Goal: Communication & Community: Answer question/provide support

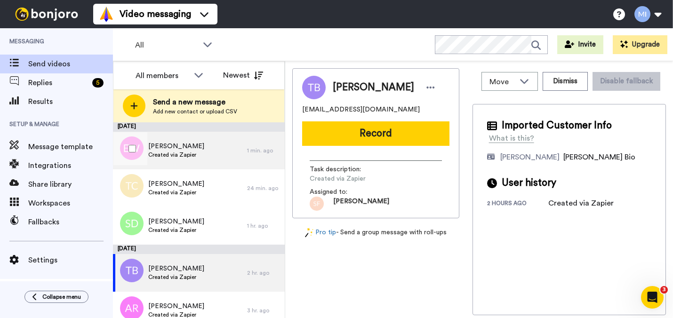
click at [200, 146] on div "Eden Williams Created via Zapier" at bounding box center [180, 151] width 134 height 38
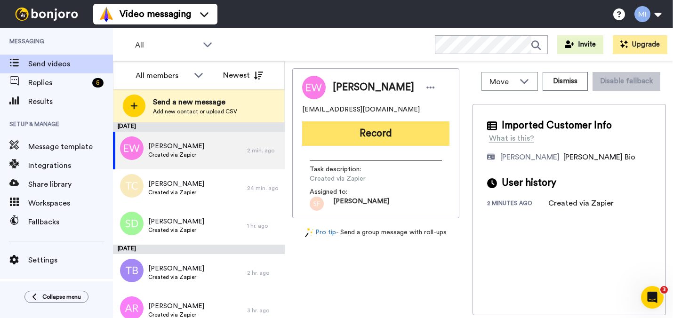
click at [370, 138] on button "Record" at bounding box center [375, 133] width 147 height 24
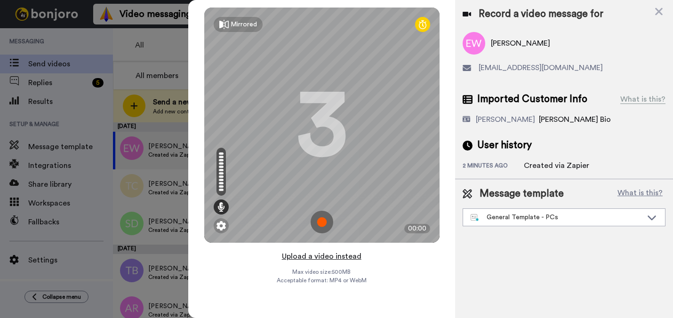
click at [333, 259] on button "Upload a video instead" at bounding box center [321, 256] width 85 height 12
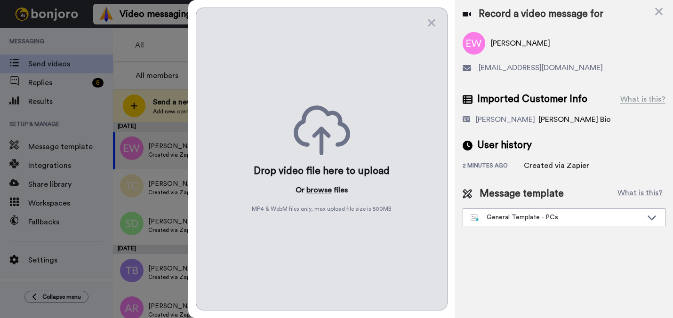
click at [323, 193] on button "browse" at bounding box center [318, 189] width 25 height 11
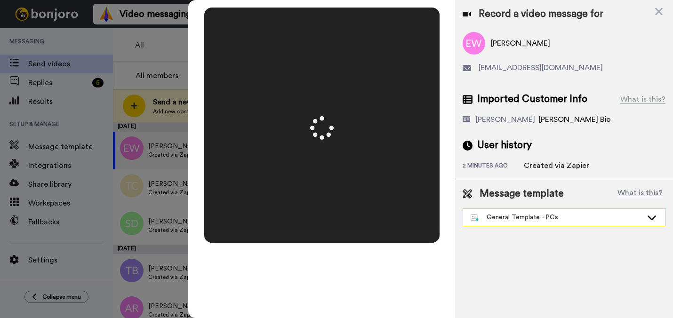
click at [517, 223] on div "General Template - PCs" at bounding box center [564, 217] width 202 height 17
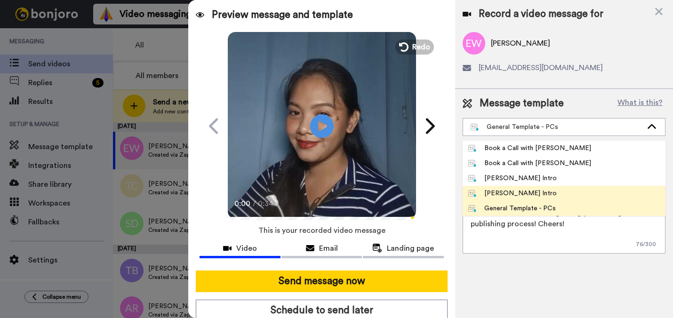
click at [513, 192] on div "[PERSON_NAME] Intro" at bounding box center [512, 193] width 89 height 9
type textarea "Hi {first_name|there}, I’m [PERSON_NAME] from Tellwell Publishing. Here's a qui…"
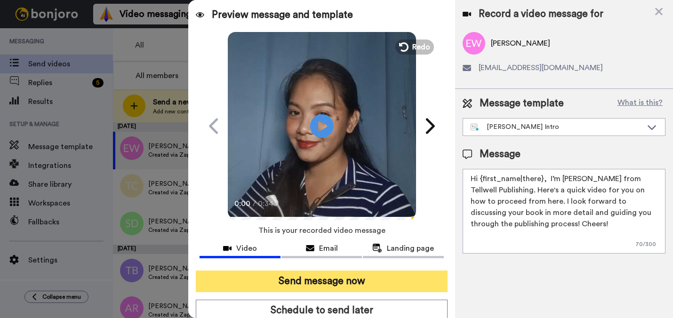
click at [371, 278] on button "Send message now" at bounding box center [321, 282] width 251 height 22
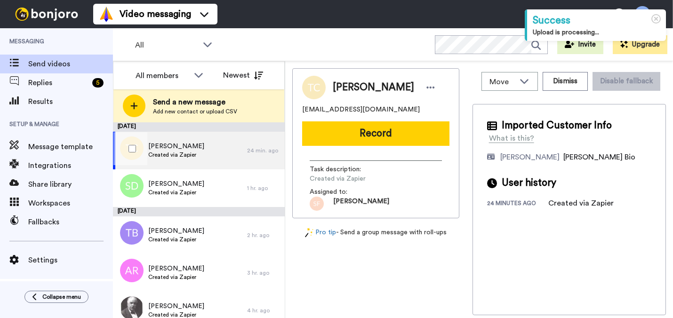
click at [180, 149] on span "[PERSON_NAME]" at bounding box center [176, 146] width 56 height 9
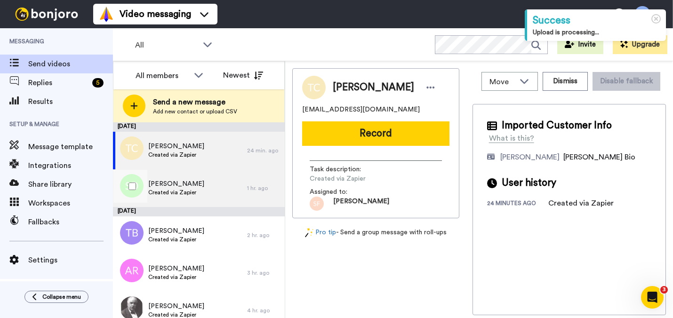
click at [175, 183] on span "[PERSON_NAME]" at bounding box center [176, 183] width 56 height 9
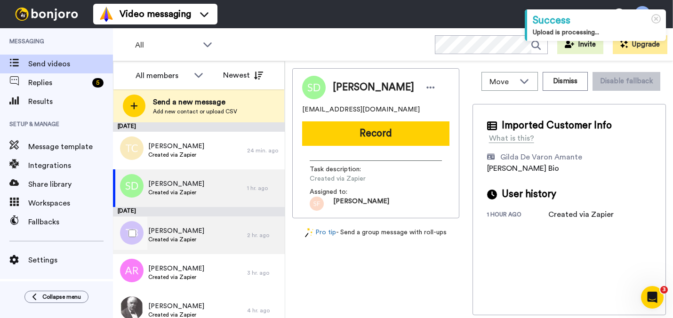
click at [175, 241] on span "Created via Zapier" at bounding box center [176, 240] width 56 height 8
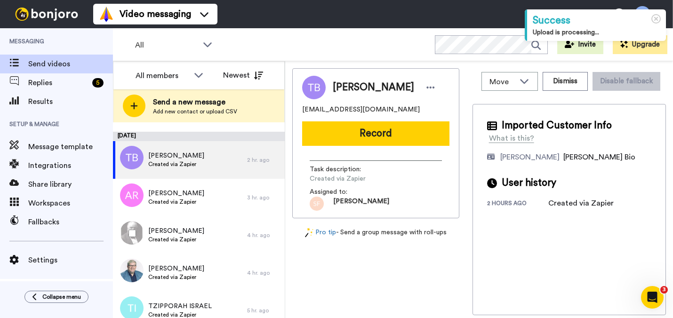
scroll to position [94, 0]
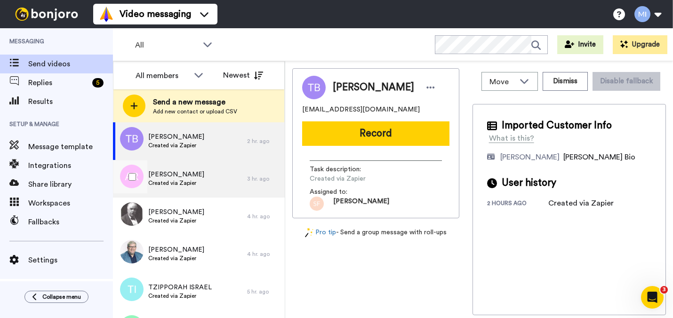
click at [196, 175] on span "[PERSON_NAME]" at bounding box center [176, 174] width 56 height 9
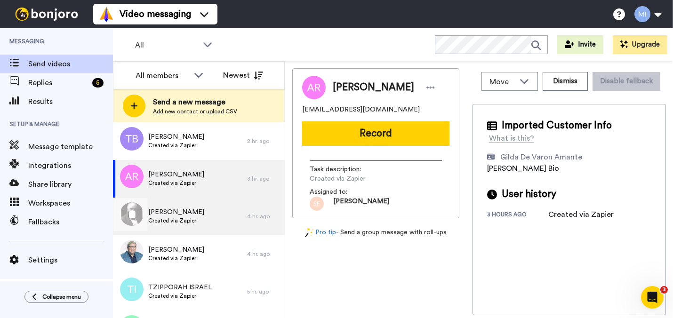
click at [180, 219] on span "Created via Zapier" at bounding box center [176, 221] width 56 height 8
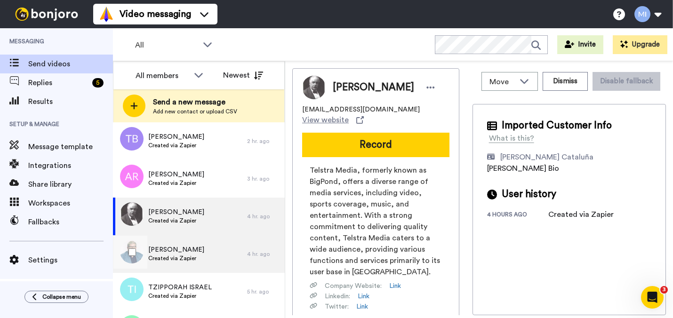
click at [175, 245] on div "Peter Houghton Created via Zapier" at bounding box center [180, 254] width 134 height 38
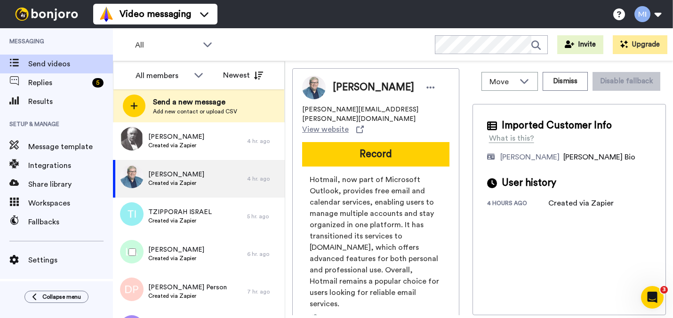
scroll to position [188, 0]
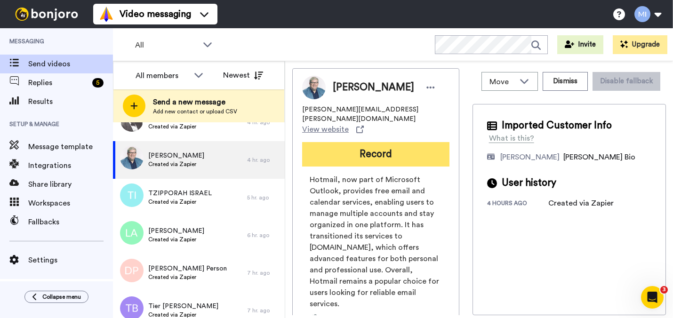
click at [324, 155] on button "Record" at bounding box center [375, 154] width 147 height 24
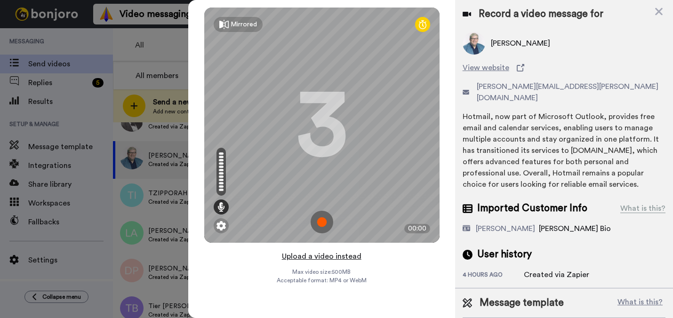
click at [318, 257] on button "Upload a video instead" at bounding box center [321, 256] width 85 height 12
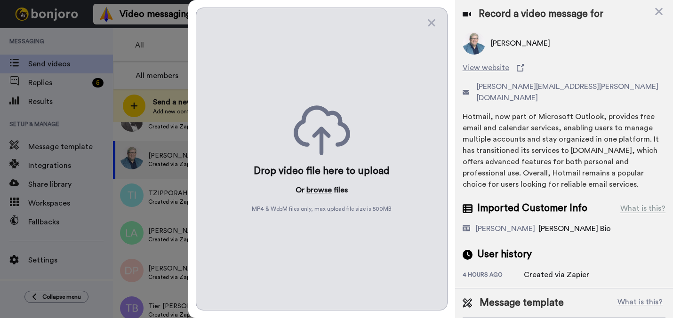
click at [316, 192] on button "browse" at bounding box center [318, 189] width 25 height 11
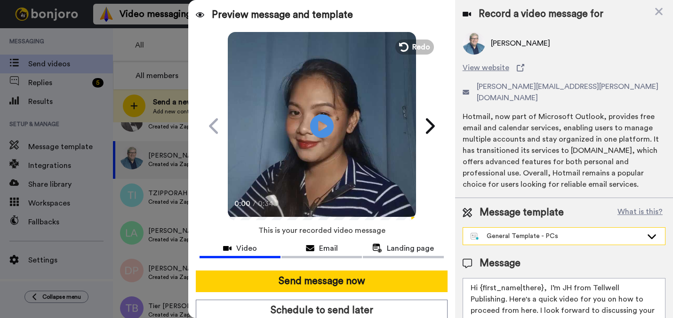
click at [550, 232] on div "General Template - PCs" at bounding box center [557, 236] width 172 height 9
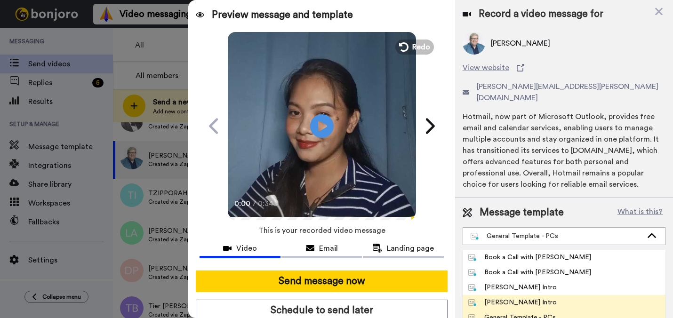
click at [503, 298] on div "Marjorie Bonjoro Intro" at bounding box center [512, 302] width 89 height 9
type textarea "Hi {first_name|there}, I’m Marjorie from Tellwell Publishing. Here's a quick vi…"
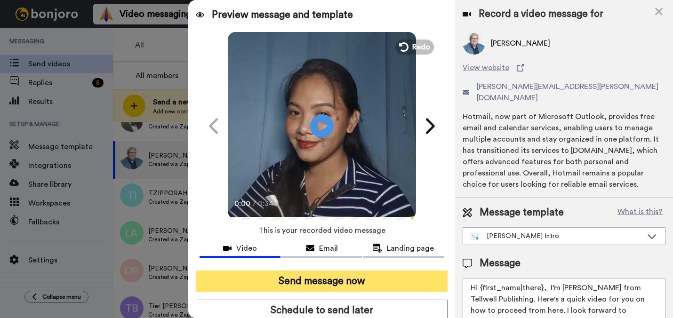
click at [401, 283] on button "Send message now" at bounding box center [321, 282] width 251 height 22
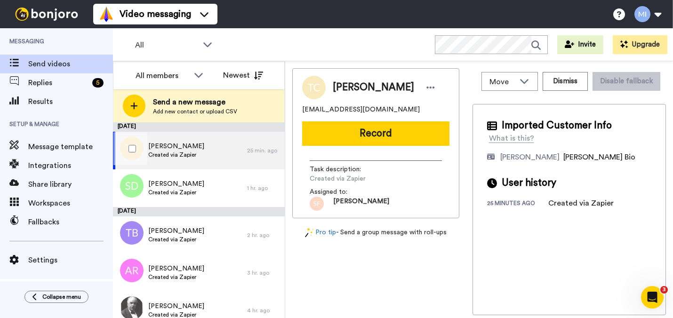
click at [206, 166] on div "Tameka Cook Created via Zapier" at bounding box center [180, 151] width 134 height 38
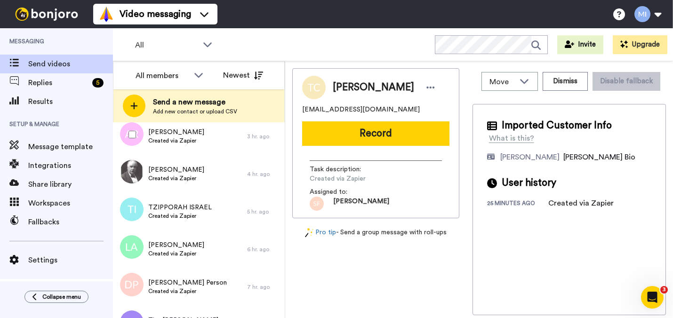
scroll to position [151, 0]
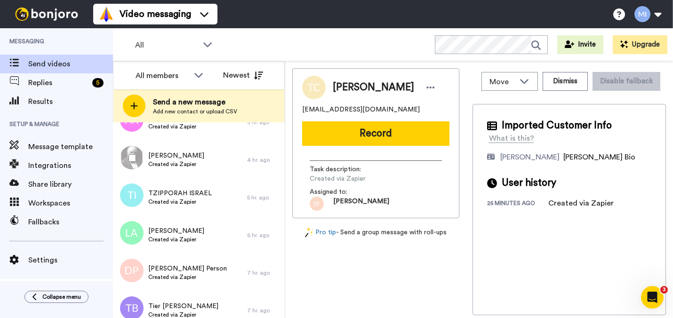
click at [204, 166] on span "Created via Zapier" at bounding box center [176, 164] width 56 height 8
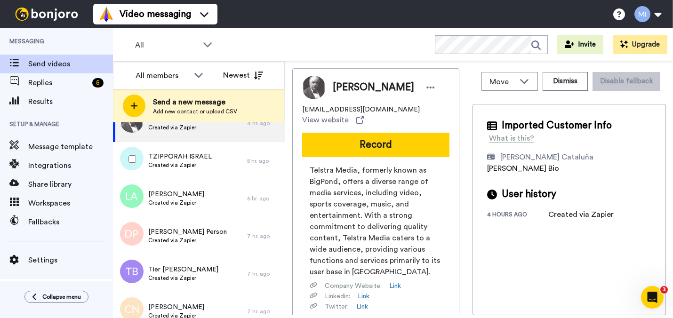
scroll to position [188, 0]
click at [207, 165] on span "Created via Zapier" at bounding box center [180, 164] width 64 height 8
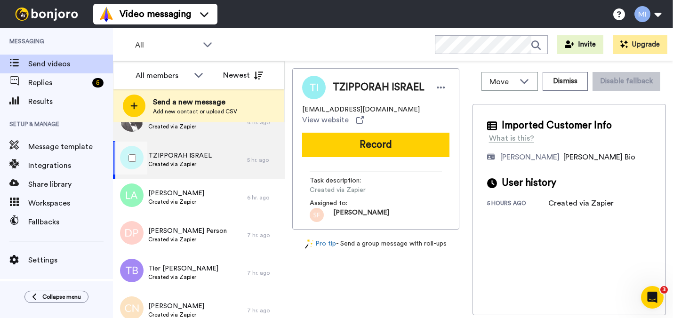
scroll to position [207, 0]
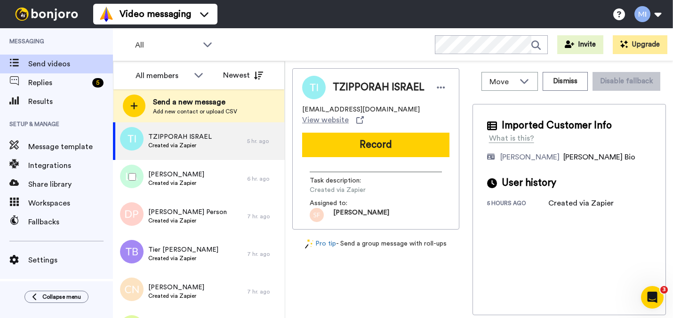
click at [207, 165] on div "Linda Anthony Created via Zapier" at bounding box center [180, 179] width 134 height 38
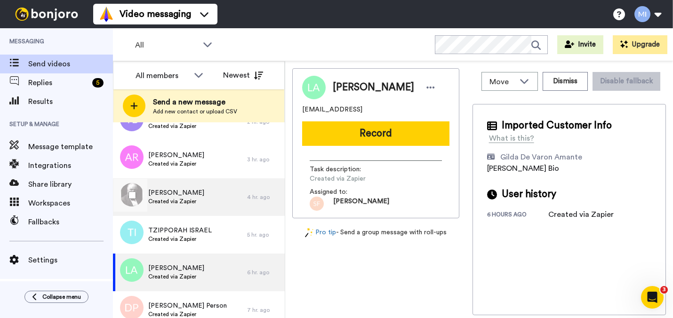
scroll to position [113, 0]
click at [204, 165] on span "Created via Zapier" at bounding box center [176, 164] width 56 height 8
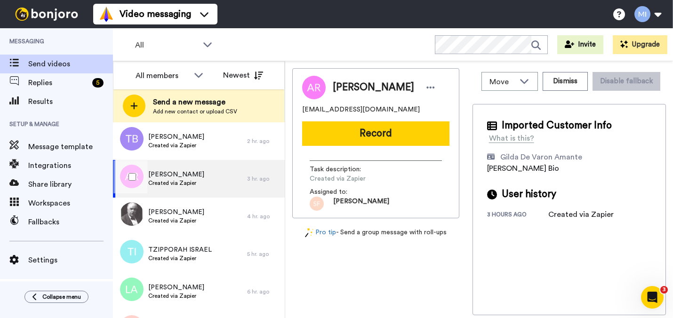
scroll to position [75, 0]
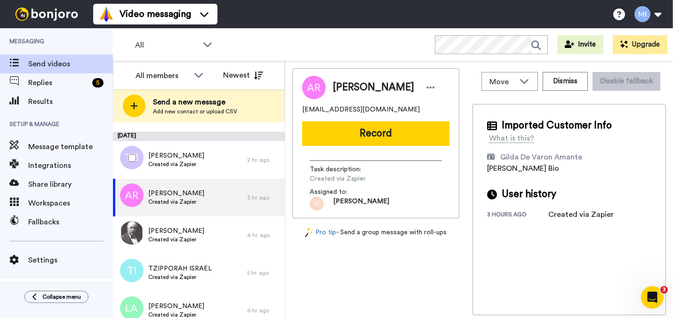
click at [207, 165] on div "Torkwase Burts Created via Zapier" at bounding box center [180, 160] width 134 height 38
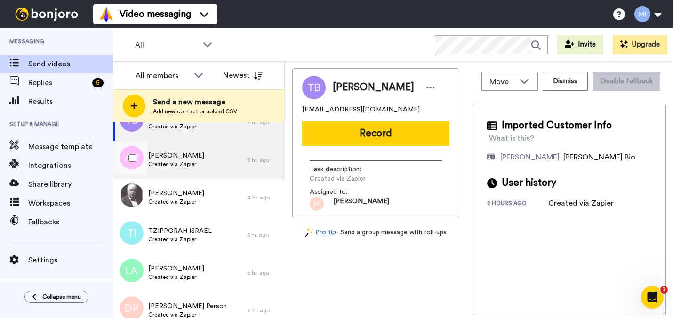
scroll to position [132, 0]
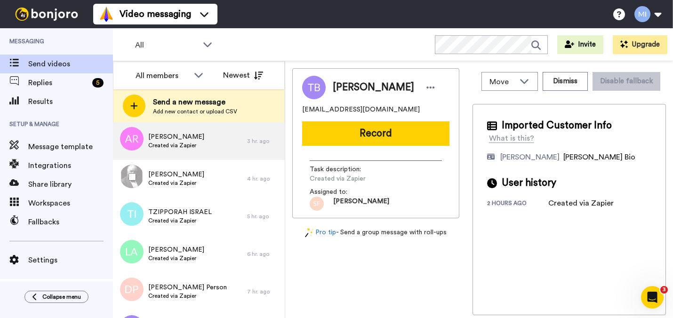
click at [207, 165] on div "George Greenwood Created via Zapier" at bounding box center [180, 179] width 134 height 38
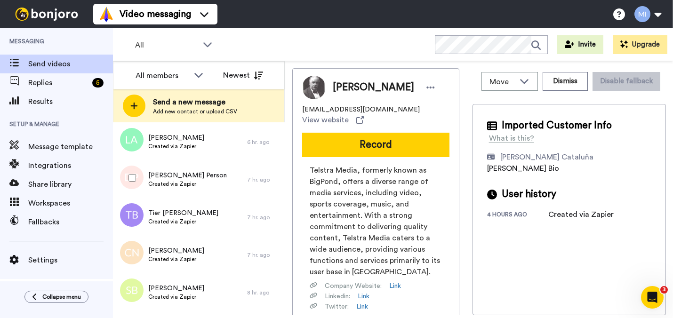
scroll to position [245, 0]
click at [207, 165] on div "[PERSON_NAME] Person Created via Zapier" at bounding box center [180, 179] width 134 height 38
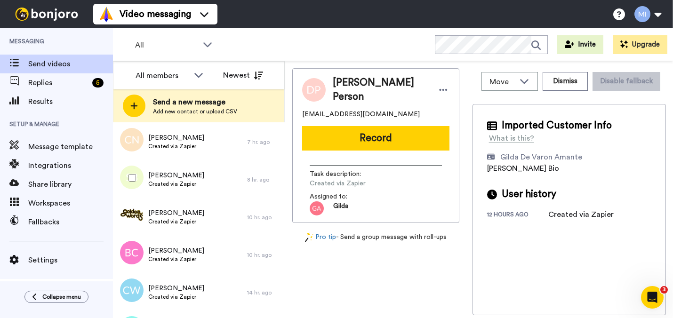
scroll to position [358, 0]
click at [207, 165] on div "Sharn Brown Created via Zapier" at bounding box center [180, 179] width 134 height 38
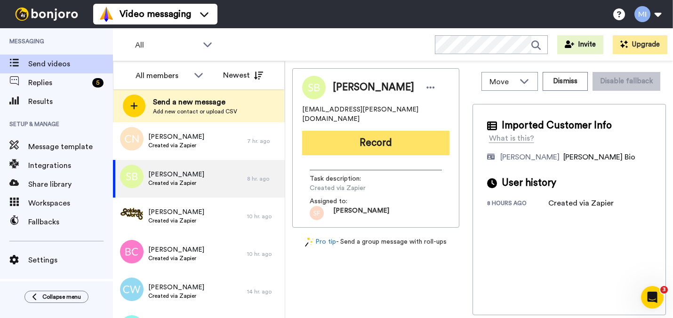
click at [405, 144] on button "Record" at bounding box center [375, 143] width 147 height 24
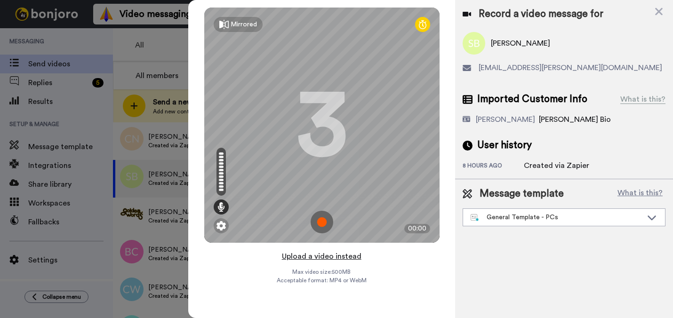
click at [345, 255] on button "Upload a video instead" at bounding box center [321, 256] width 85 height 12
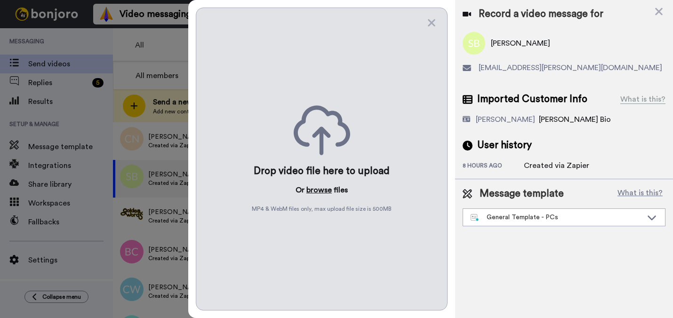
click at [323, 190] on button "browse" at bounding box center [318, 189] width 25 height 11
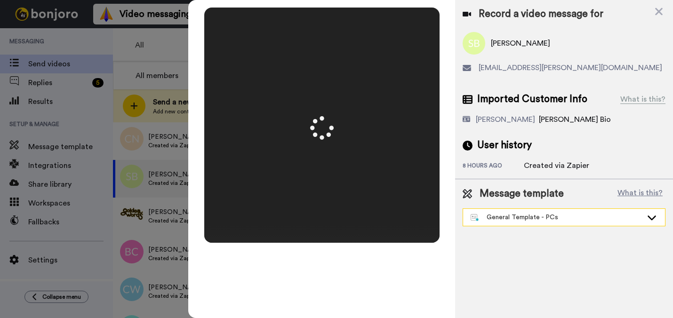
click at [505, 222] on div "General Template - PCs" at bounding box center [557, 217] width 172 height 9
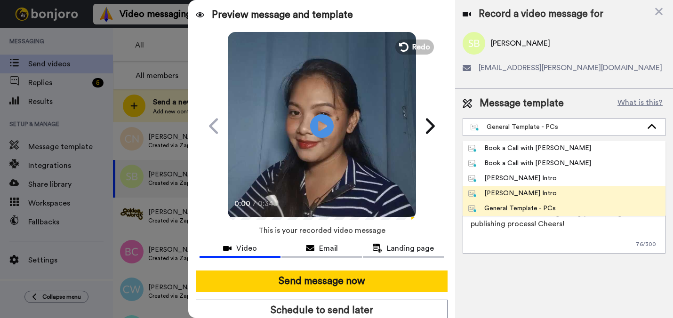
click at [506, 192] on div "[PERSON_NAME] Intro" at bounding box center [512, 193] width 89 height 9
type textarea "Hi {first_name|there}, I’m [PERSON_NAME] from Tellwell Publishing. Here's a qui…"
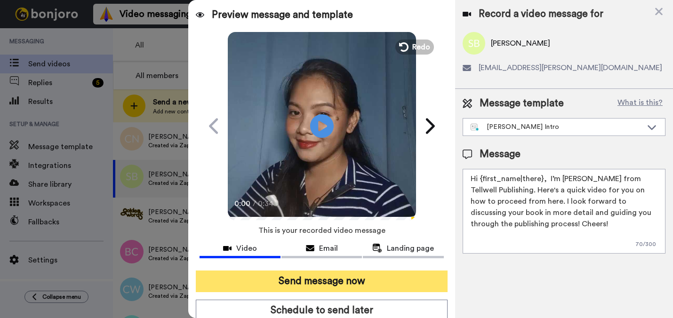
click at [401, 278] on button "Send message now" at bounding box center [321, 282] width 251 height 22
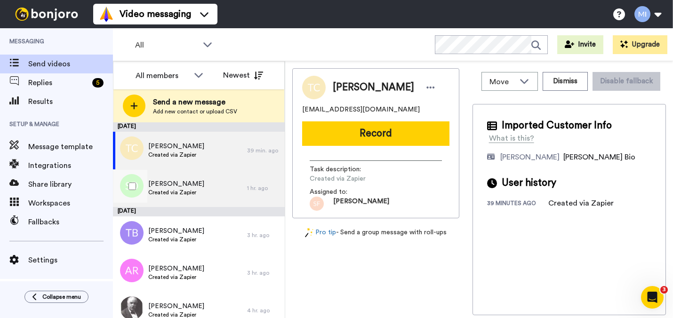
click at [248, 177] on div "[PERSON_NAME] Created via Zapier 1 hr. ago" at bounding box center [199, 188] width 172 height 38
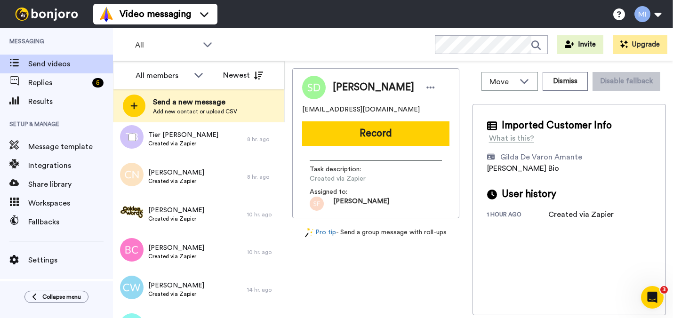
scroll to position [339, 0]
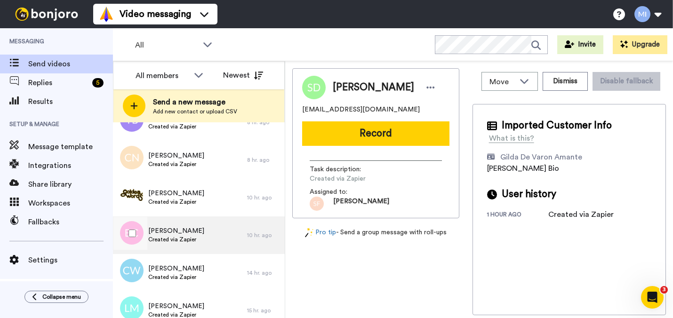
click at [189, 220] on div "Bart Cummings Created via Zapier" at bounding box center [180, 235] width 134 height 38
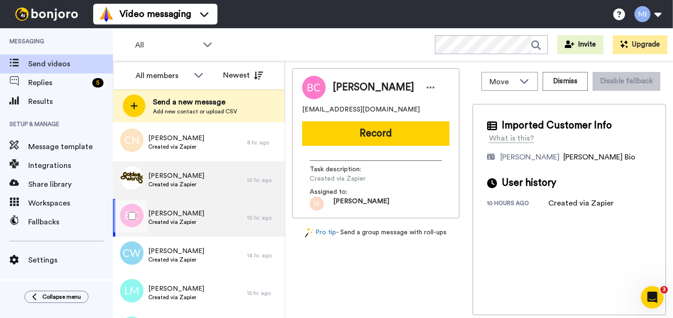
scroll to position [358, 0]
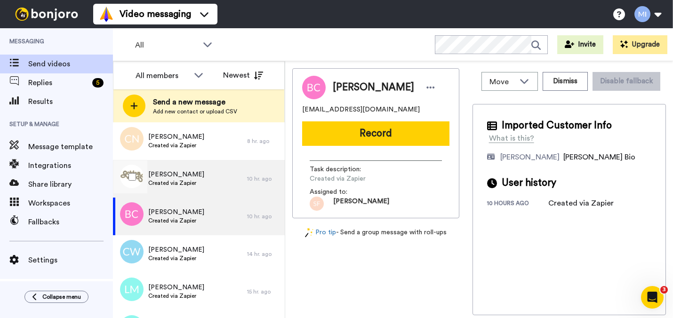
click at [198, 187] on div "David Lyons Created via Zapier" at bounding box center [180, 179] width 134 height 38
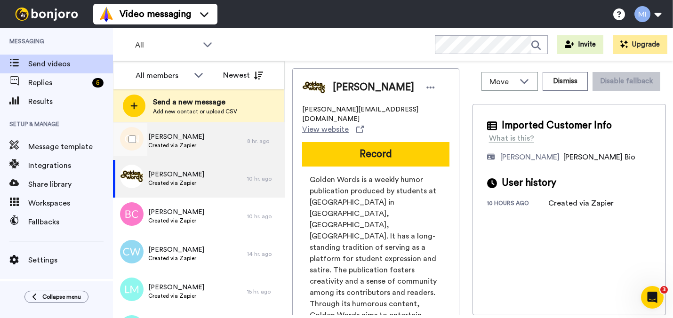
click at [211, 146] on div "Carsenna Nesbitt Created via Zapier" at bounding box center [180, 141] width 134 height 38
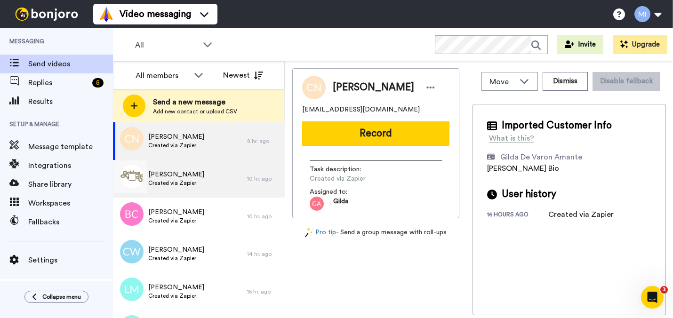
click at [207, 173] on div "David Lyons Created via Zapier" at bounding box center [180, 179] width 134 height 38
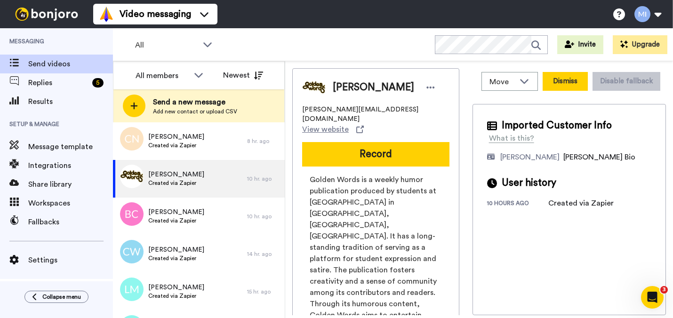
click at [578, 88] on button "Dismiss" at bounding box center [565, 81] width 45 height 19
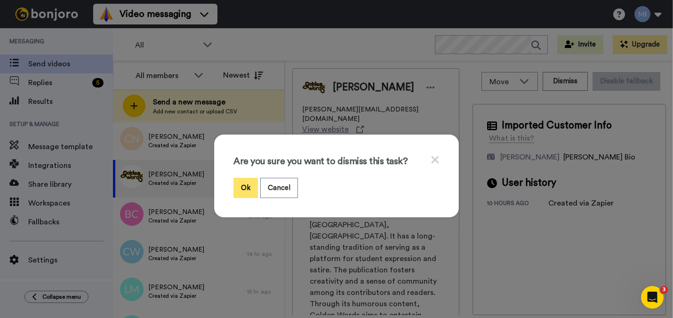
click at [249, 188] on button "Ok" at bounding box center [245, 188] width 24 height 20
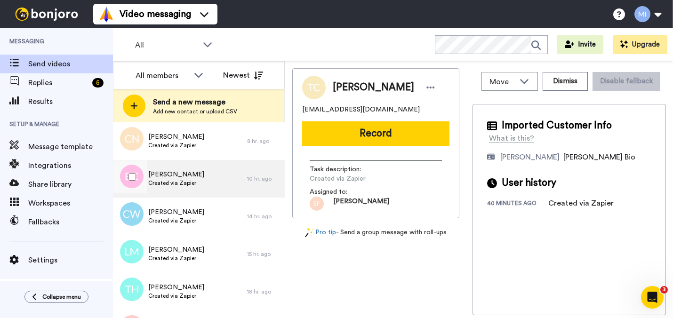
click at [207, 185] on div "[PERSON_NAME] Created via Zapier" at bounding box center [180, 179] width 134 height 38
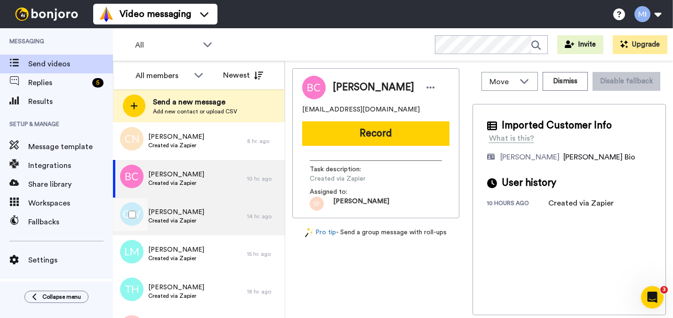
click at [197, 224] on span "Created via Zapier" at bounding box center [176, 221] width 56 height 8
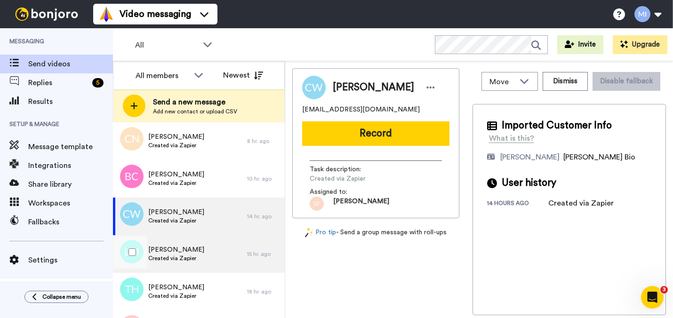
click at [187, 251] on span "[PERSON_NAME]" at bounding box center [176, 249] width 56 height 9
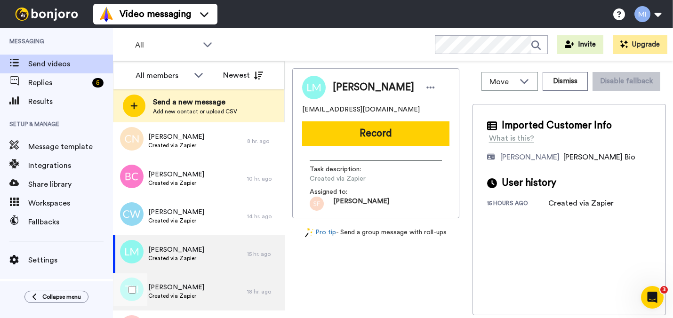
click at [187, 278] on div "Tyeisha Harris Created via Zapier" at bounding box center [180, 292] width 134 height 38
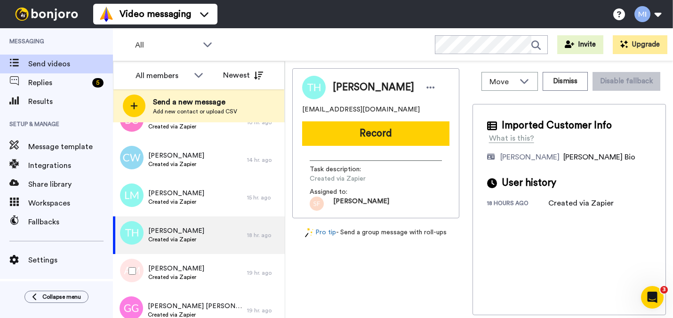
scroll to position [433, 0]
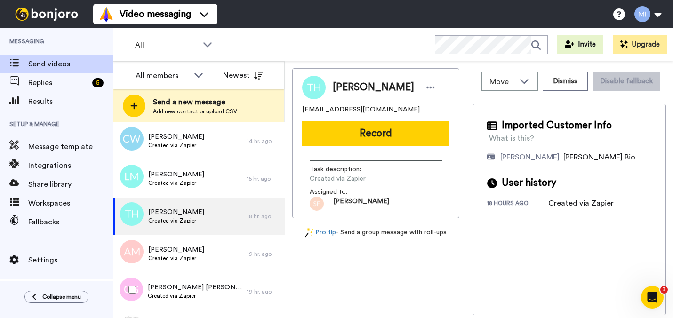
click at [187, 278] on div "Gosdin Gosdin Created via Zapier" at bounding box center [180, 292] width 134 height 38
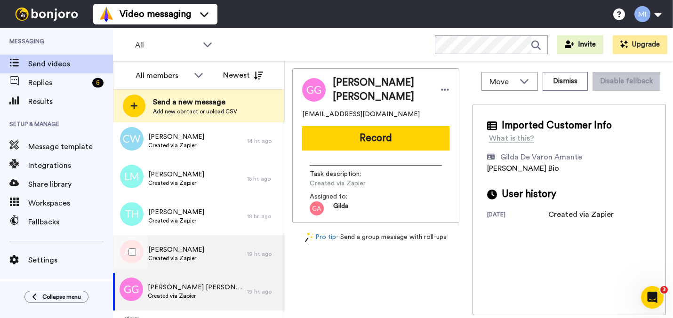
click at [193, 258] on span "Created via Zapier" at bounding box center [176, 259] width 56 height 8
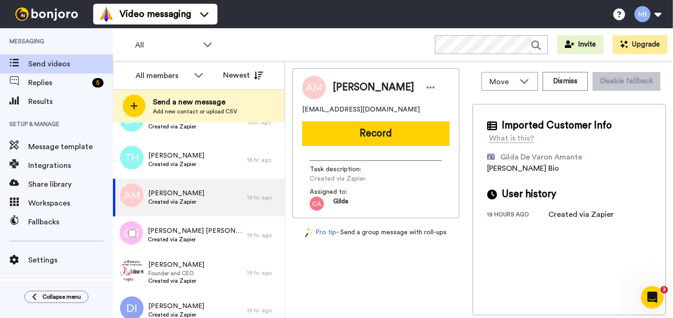
scroll to position [508, 0]
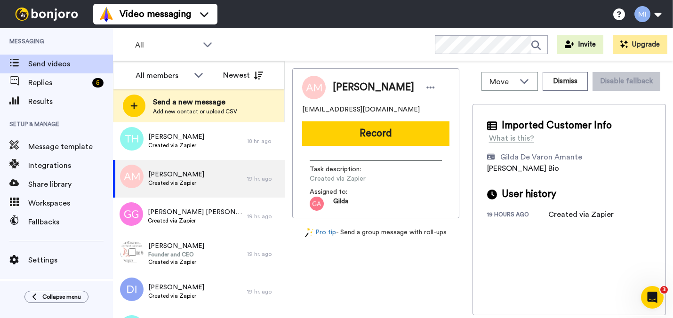
click at [213, 242] on div "Michael Schwartz Founder and CEO Created via Zapier" at bounding box center [180, 254] width 134 height 38
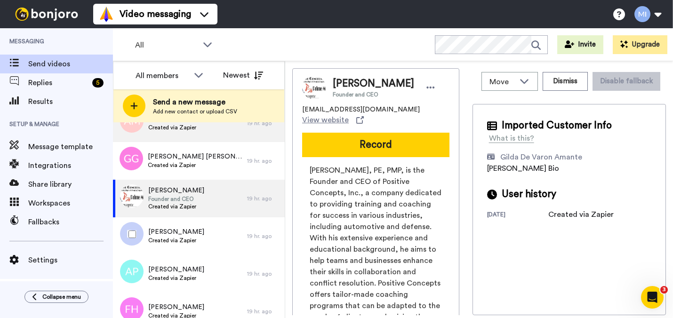
scroll to position [565, 0]
click at [213, 242] on div "[PERSON_NAME] Created via Zapier" at bounding box center [180, 235] width 134 height 38
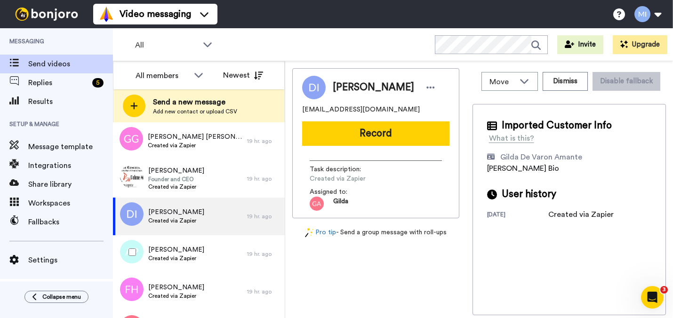
scroll to position [602, 0]
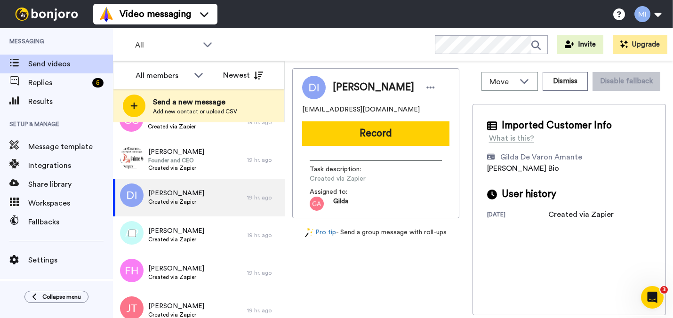
click at [216, 237] on div "Amrutha Pulikottil Created via Zapier" at bounding box center [180, 235] width 134 height 38
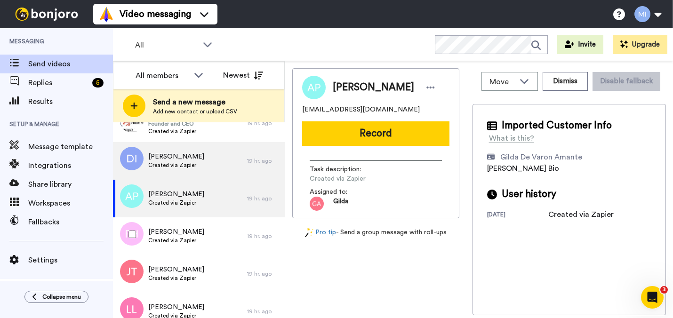
scroll to position [640, 0]
click at [216, 237] on div "[PERSON_NAME] Created via Zapier" at bounding box center [180, 235] width 134 height 38
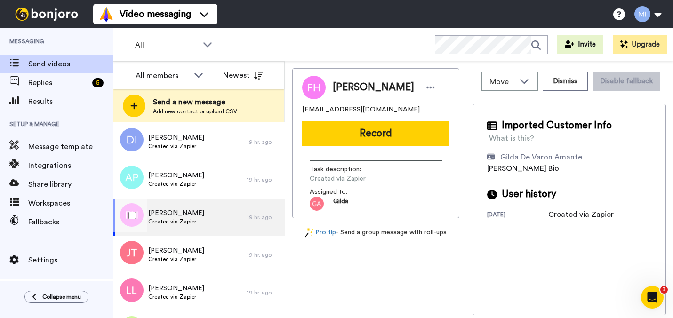
scroll to position [659, 0]
click at [216, 237] on div "Joan Thurman Created via Zapier" at bounding box center [180, 254] width 134 height 38
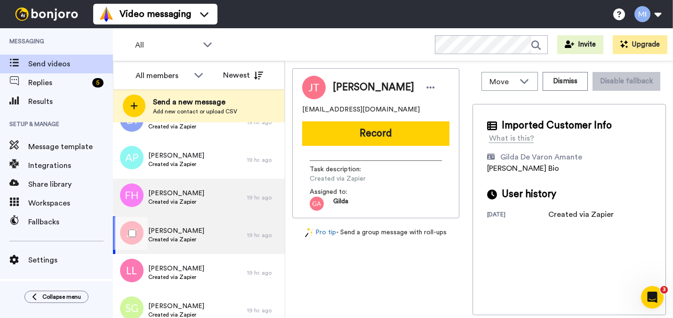
scroll to position [697, 0]
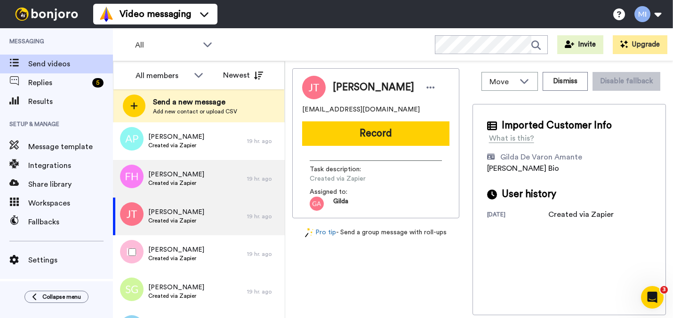
click at [216, 237] on div "Latressa Lunn Created via Zapier" at bounding box center [180, 254] width 134 height 38
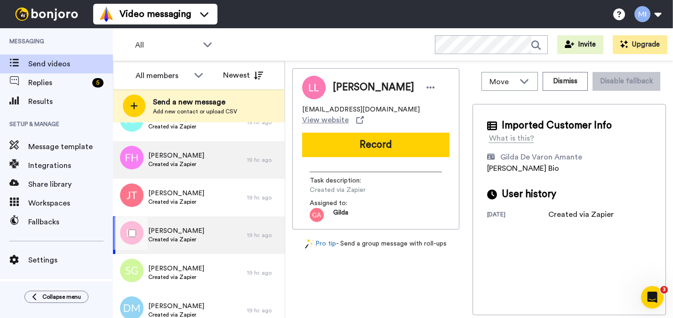
scroll to position [734, 0]
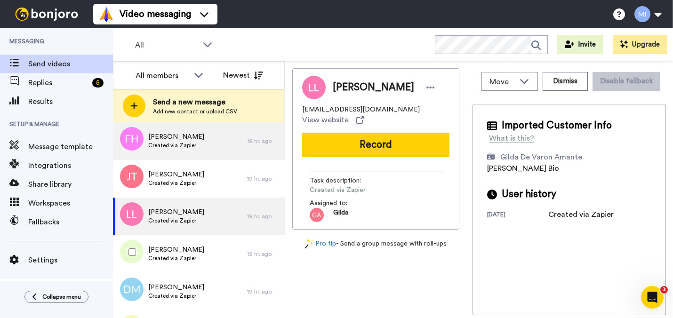
click at [216, 237] on div "Scott Gates Created via Zapier" at bounding box center [180, 254] width 134 height 38
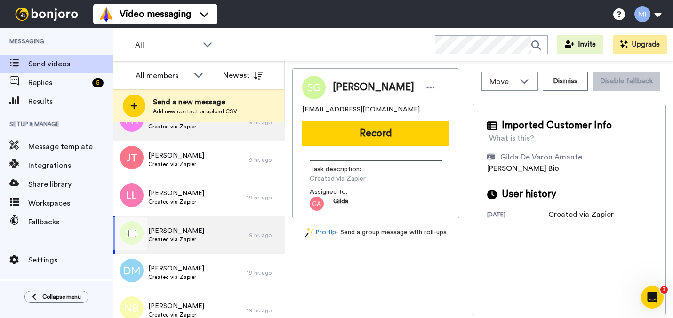
scroll to position [772, 0]
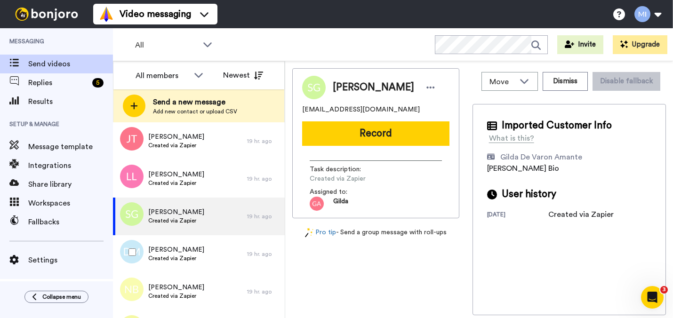
click at [216, 237] on div "Dwight Marshall Created via Zapier" at bounding box center [180, 254] width 134 height 38
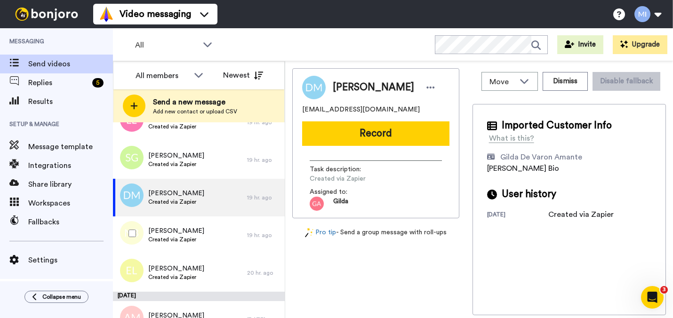
scroll to position [847, 0]
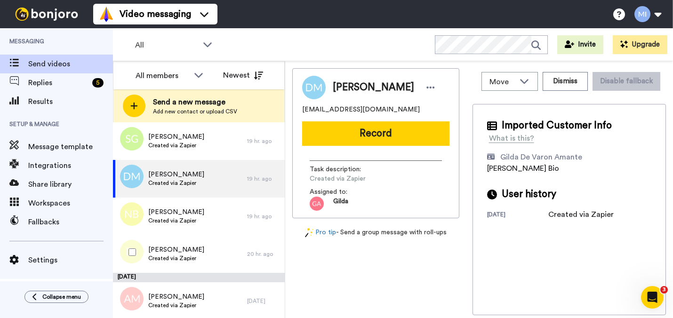
click at [216, 237] on div "Emma Lake Created via Zapier" at bounding box center [180, 254] width 134 height 38
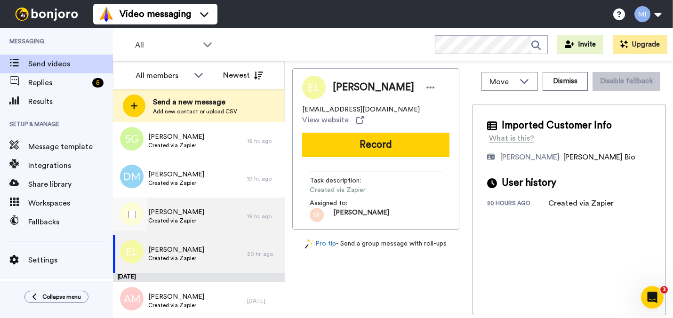
click at [220, 213] on div "Nicole Brooks Created via Zapier" at bounding box center [180, 217] width 134 height 38
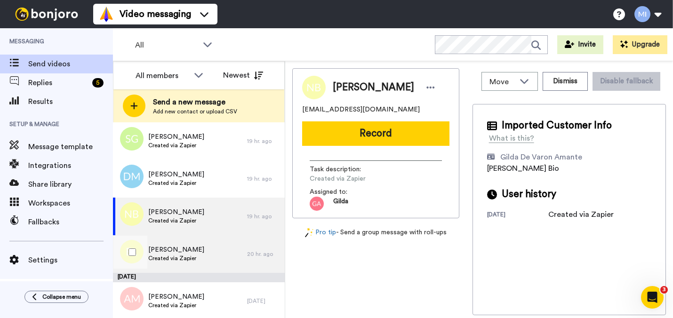
click at [200, 247] on div "Emma Lake Created via Zapier" at bounding box center [180, 254] width 134 height 38
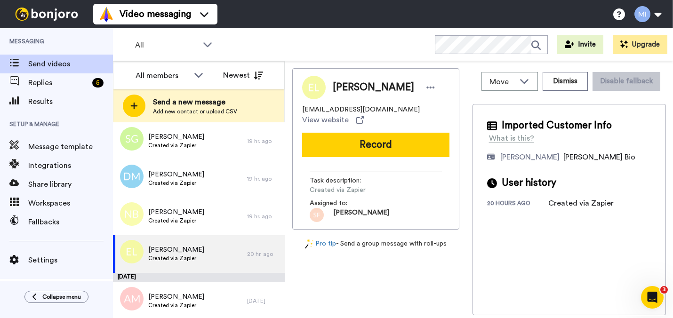
click at [363, 150] on div "Emma Lake lakeem13@icloud.com View website Record Task description : Created vi…" at bounding box center [375, 148] width 167 height 161
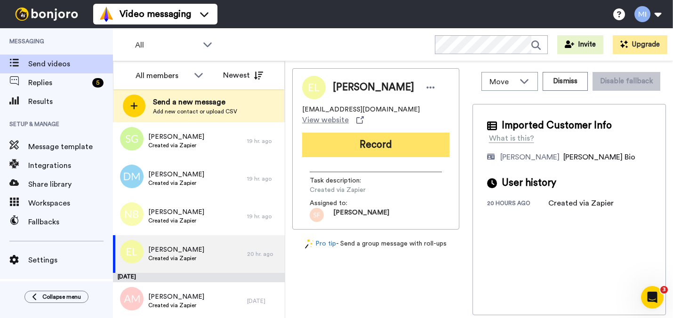
click at [365, 144] on button "Record" at bounding box center [375, 145] width 147 height 24
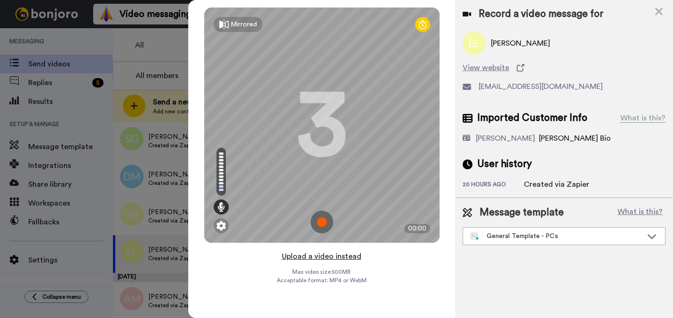
click at [330, 258] on button "Upload a video instead" at bounding box center [321, 256] width 85 height 12
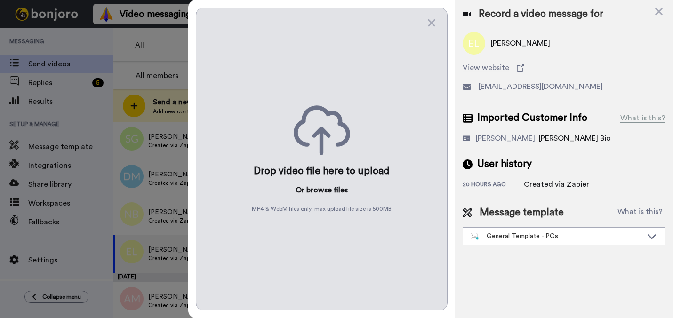
click at [323, 193] on button "browse" at bounding box center [318, 189] width 25 height 11
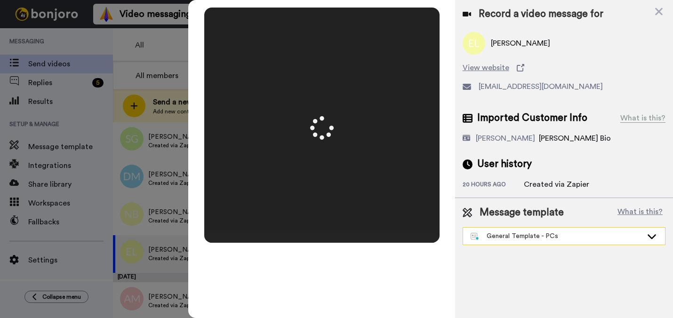
click at [512, 232] on div "General Template - PCs" at bounding box center [557, 236] width 172 height 9
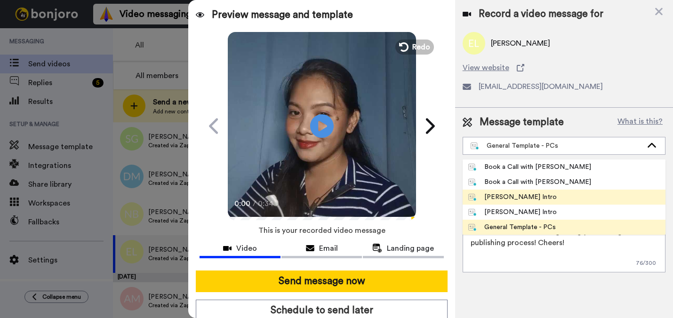
click at [515, 201] on div "[PERSON_NAME] Intro" at bounding box center [512, 196] width 89 height 9
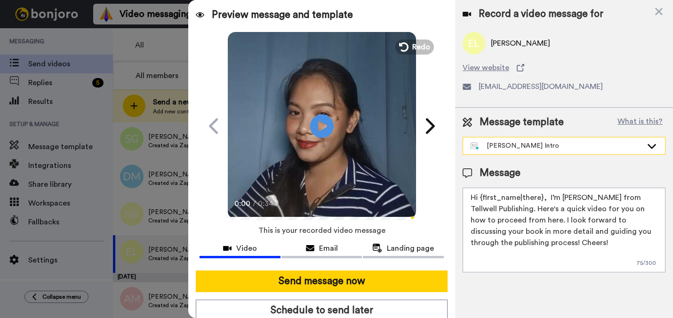
click at [514, 150] on div "[PERSON_NAME] Intro" at bounding box center [557, 145] width 172 height 9
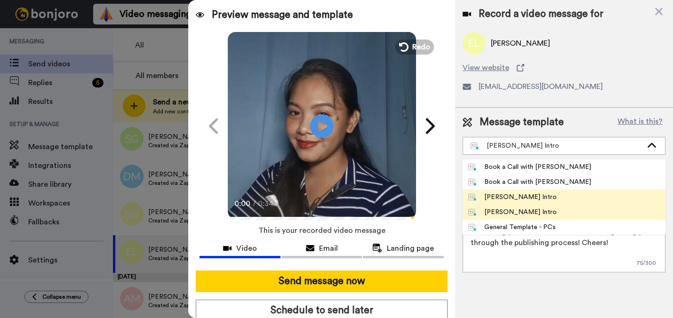
click at [500, 211] on div "[PERSON_NAME] Intro" at bounding box center [512, 212] width 89 height 9
type textarea "Hi {first_name|there}, I’m [PERSON_NAME] from Tellwell Publishing. Here's a qui…"
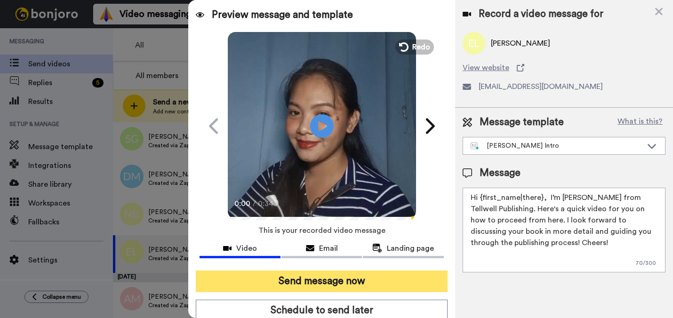
click at [417, 289] on button "Send message now" at bounding box center [321, 282] width 251 height 22
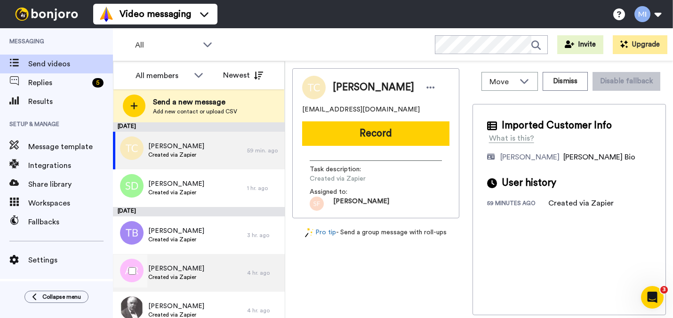
click at [219, 274] on div "[PERSON_NAME] Created via Zapier" at bounding box center [180, 273] width 134 height 38
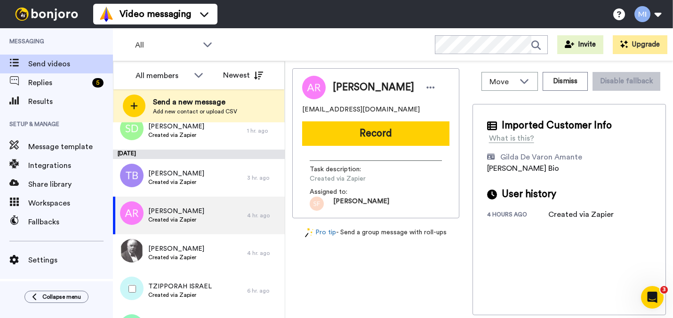
scroll to position [75, 0]
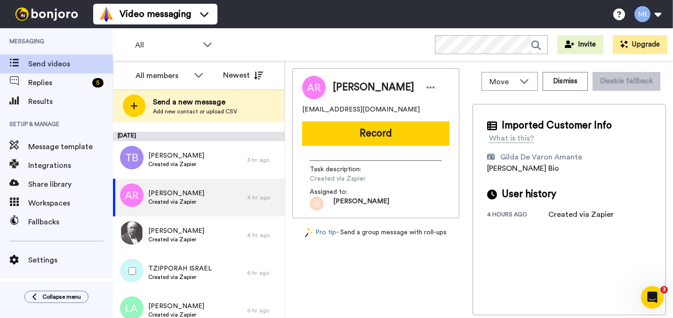
click at [219, 274] on div "TZIPPORAH ISRAEL Created via Zapier" at bounding box center [180, 273] width 134 height 38
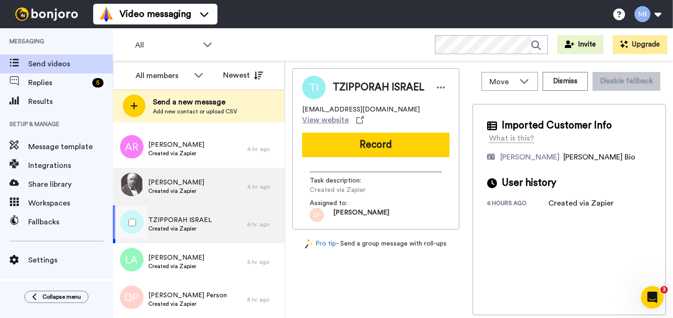
scroll to position [151, 0]
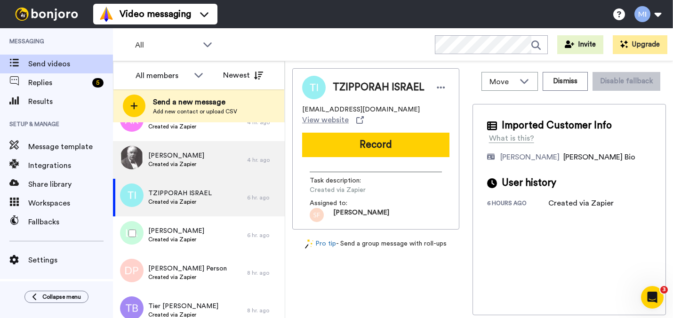
click at [254, 233] on div "6 hr. ago" at bounding box center [263, 236] width 33 height 8
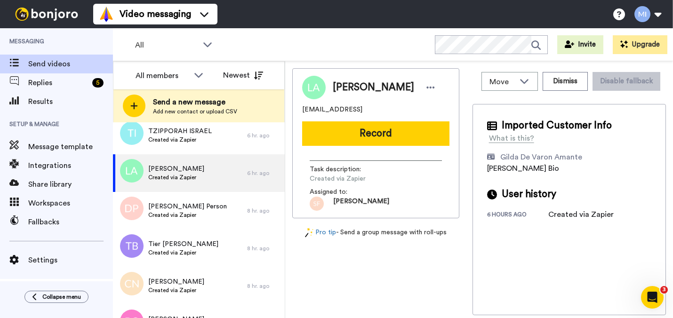
scroll to position [226, 0]
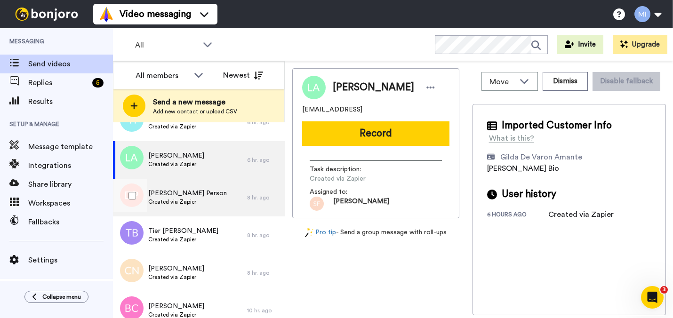
click at [245, 193] on div "[PERSON_NAME] Person Created via Zapier" at bounding box center [180, 198] width 134 height 38
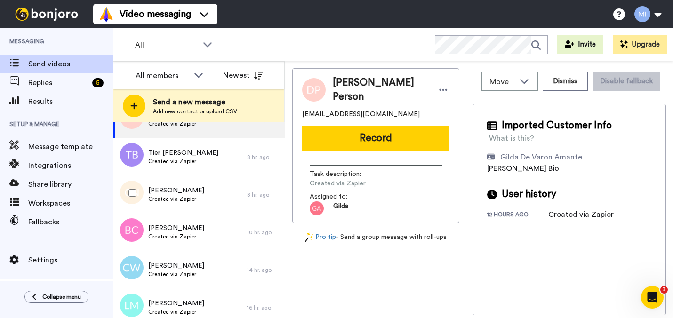
scroll to position [320, 0]
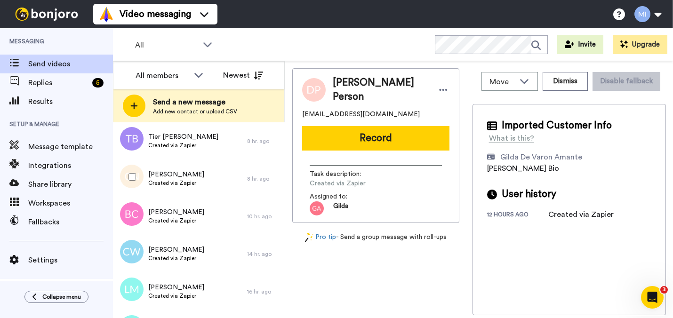
click at [245, 193] on div "[PERSON_NAME] Created via Zapier" at bounding box center [180, 179] width 134 height 38
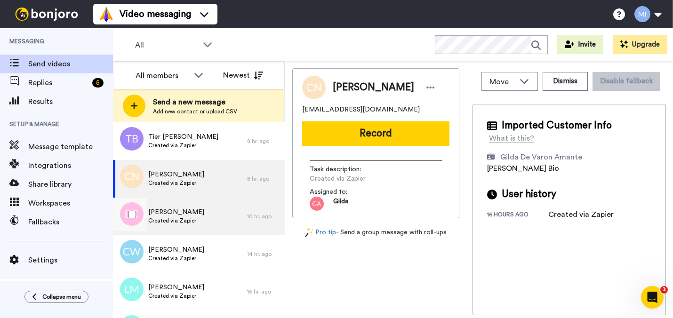
click at [209, 220] on div "[PERSON_NAME] Created via Zapier" at bounding box center [180, 217] width 134 height 38
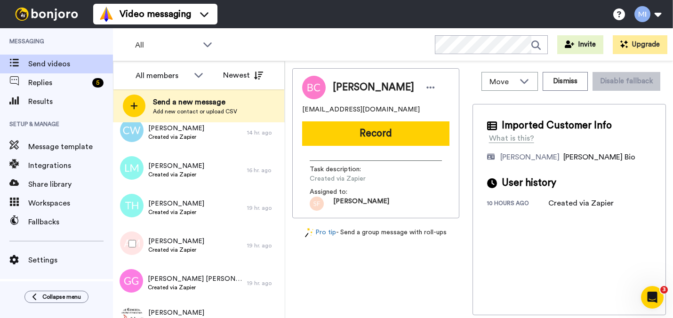
scroll to position [452, 0]
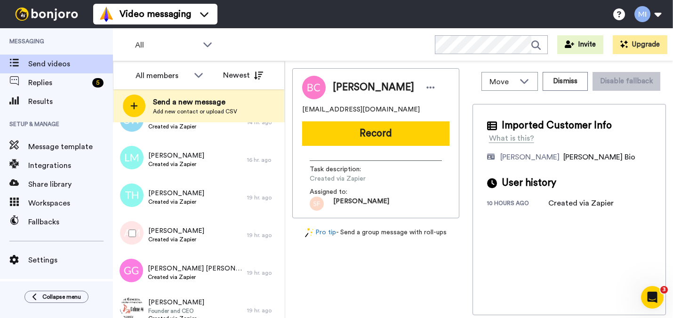
click at [216, 218] on div "[PERSON_NAME] Created via Zapier" at bounding box center [180, 235] width 134 height 38
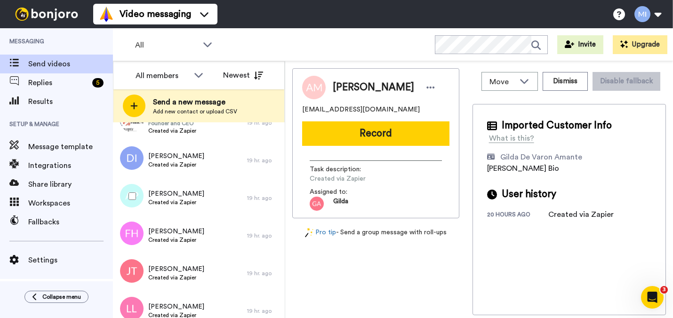
scroll to position [640, 0]
click at [216, 218] on div "[PERSON_NAME] Created via Zapier" at bounding box center [180, 235] width 134 height 38
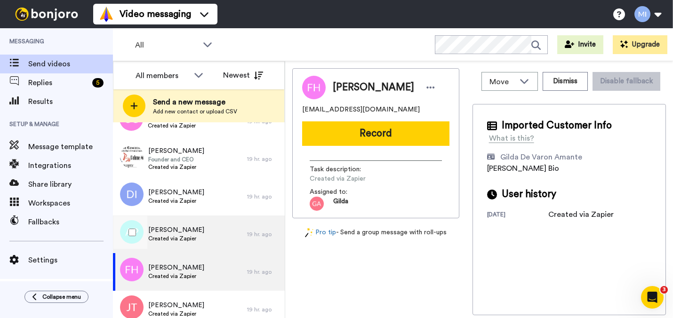
scroll to position [602, 0]
click at [217, 213] on div "[PERSON_NAME] Created via Zapier" at bounding box center [180, 198] width 134 height 38
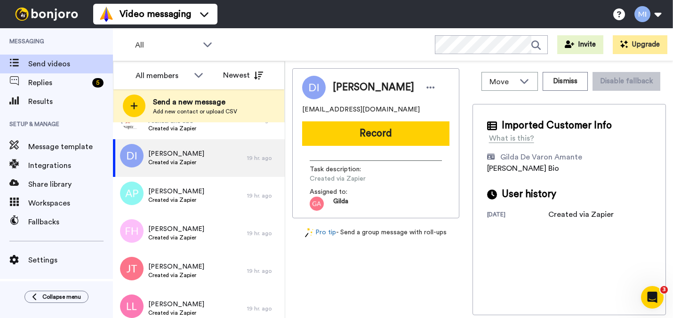
scroll to position [659, 0]
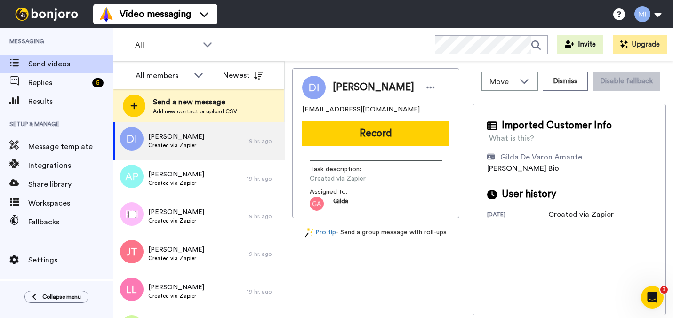
click at [217, 212] on div "[PERSON_NAME] Created via Zapier" at bounding box center [180, 217] width 134 height 38
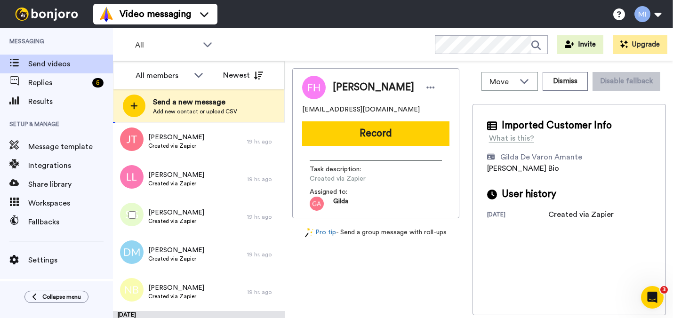
scroll to position [772, 0]
click at [217, 212] on div "Scott Gates Created via Zapier" at bounding box center [180, 217] width 134 height 38
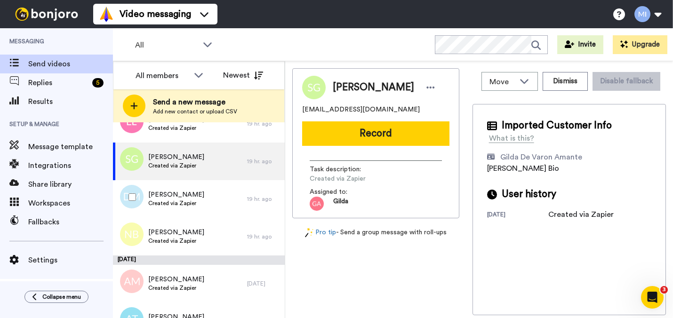
scroll to position [828, 0]
click at [217, 212] on div "Dwight Marshall Created via Zapier" at bounding box center [180, 198] width 134 height 38
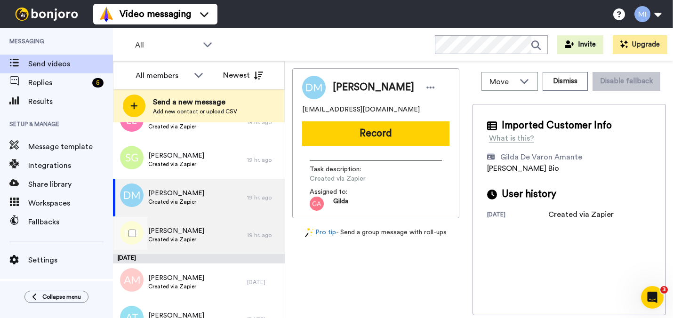
click at [208, 234] on div "Nicole Brooks Created via Zapier" at bounding box center [180, 235] width 134 height 38
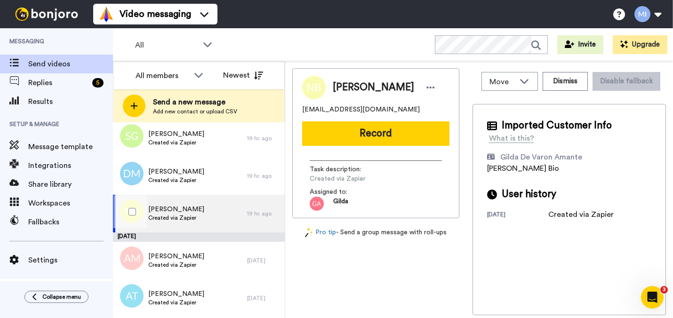
scroll to position [866, 0]
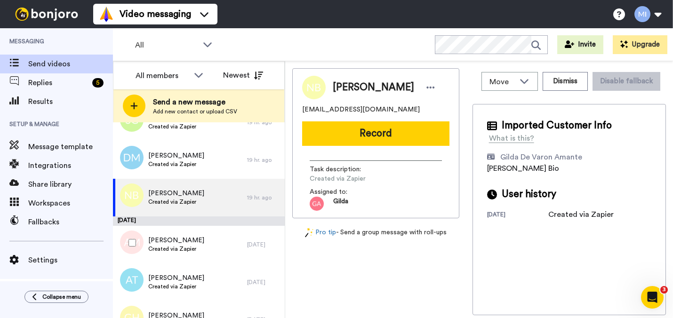
click at [208, 234] on div "Anna Mulraine Created via Zapier" at bounding box center [180, 245] width 134 height 38
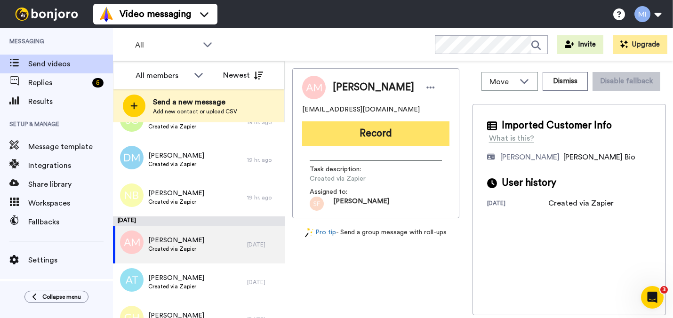
click at [390, 129] on button "Record" at bounding box center [375, 133] width 147 height 24
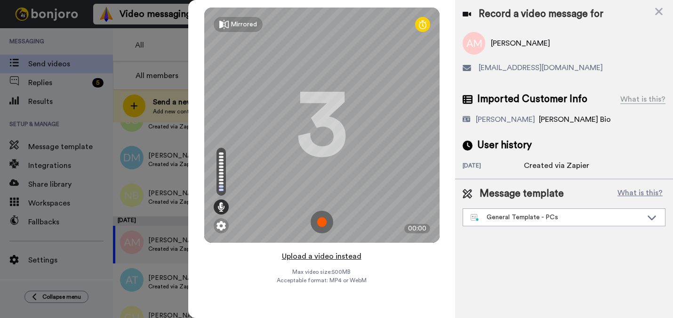
click at [329, 257] on button "Upload a video instead" at bounding box center [321, 256] width 85 height 12
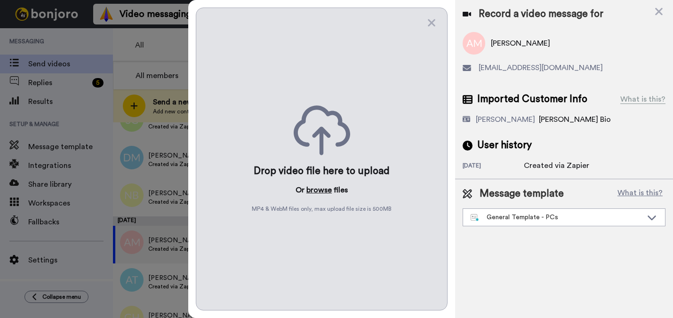
click at [325, 192] on button "browse" at bounding box center [318, 189] width 25 height 11
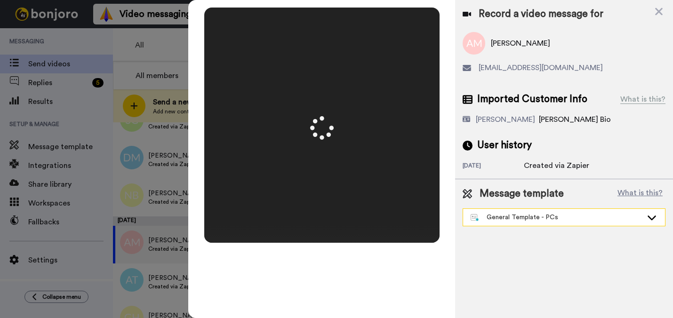
click at [517, 219] on div "General Template - PCs" at bounding box center [557, 217] width 172 height 9
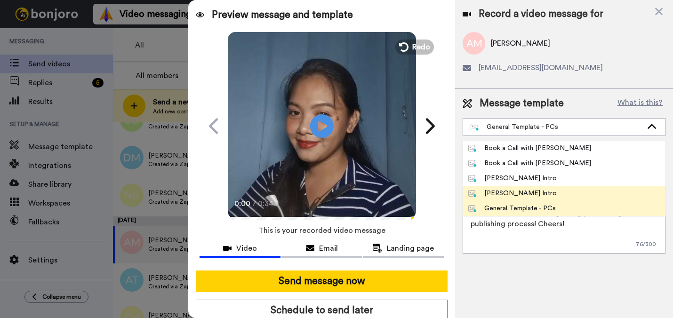
click at [503, 192] on div "[PERSON_NAME] Intro" at bounding box center [512, 193] width 89 height 9
type textarea "Hi {first_name|there}, I’m [PERSON_NAME] from Tellwell Publishing. Here's a qui…"
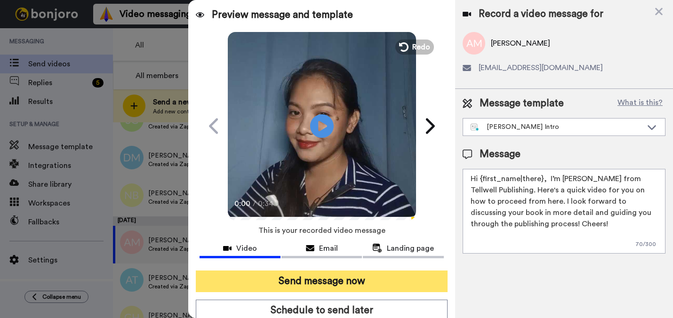
click at [405, 287] on button "Send message now" at bounding box center [321, 282] width 251 height 22
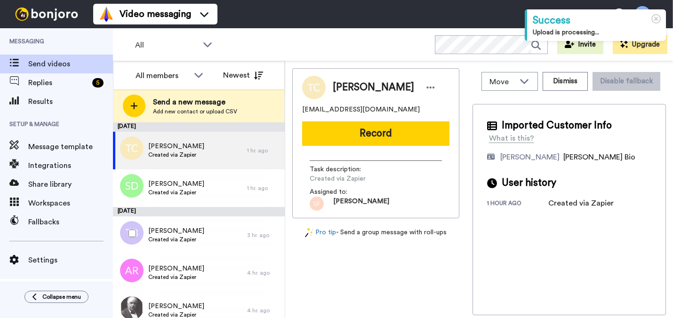
click at [181, 253] on div "[PERSON_NAME] Created via Zapier" at bounding box center [180, 235] width 134 height 38
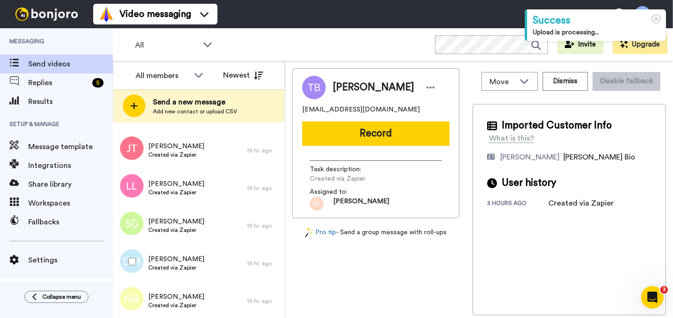
scroll to position [764, 0]
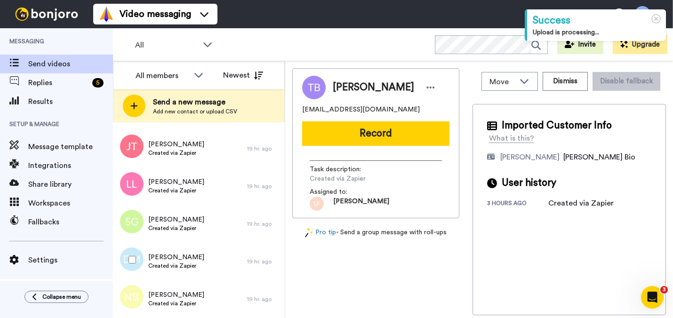
click at [181, 253] on span "[PERSON_NAME]" at bounding box center [176, 257] width 56 height 9
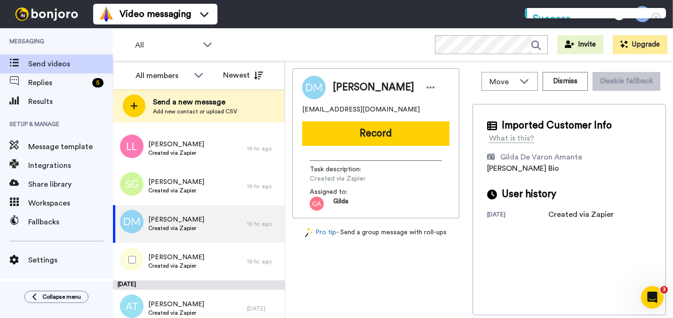
scroll to position [821, 0]
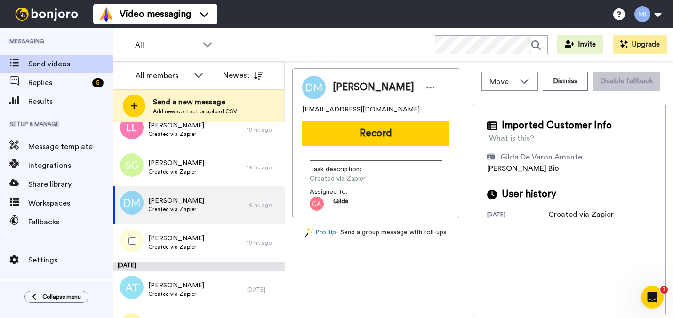
click at [187, 247] on span "Created via Zapier" at bounding box center [176, 247] width 56 height 8
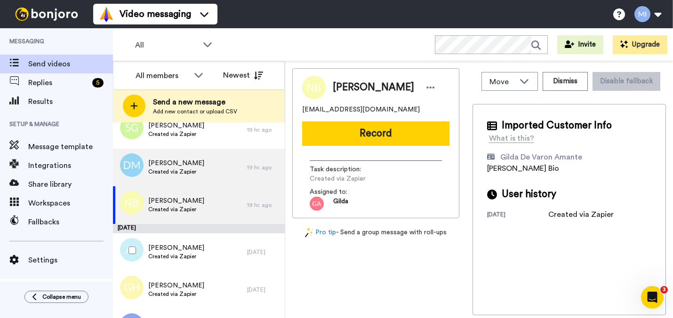
scroll to position [877, 0]
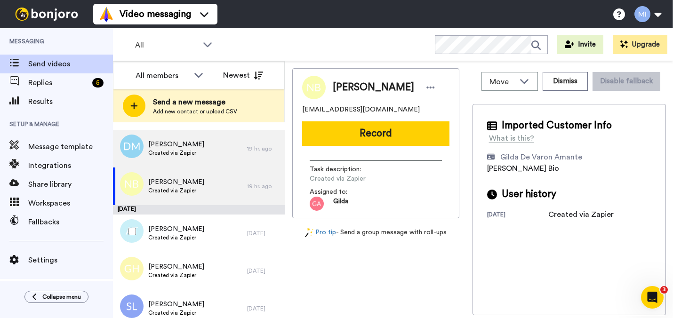
click at [187, 247] on div "[PERSON_NAME] Created via Zapier" at bounding box center [180, 234] width 134 height 38
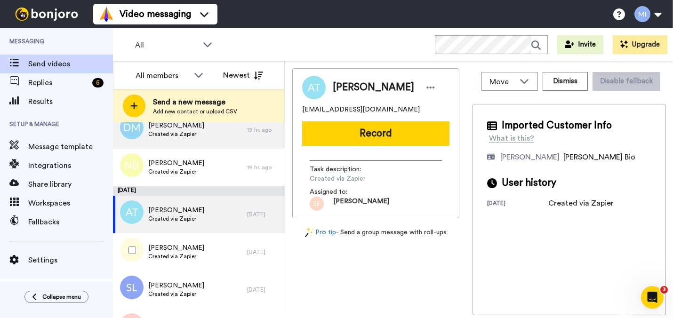
scroll to position [915, 0]
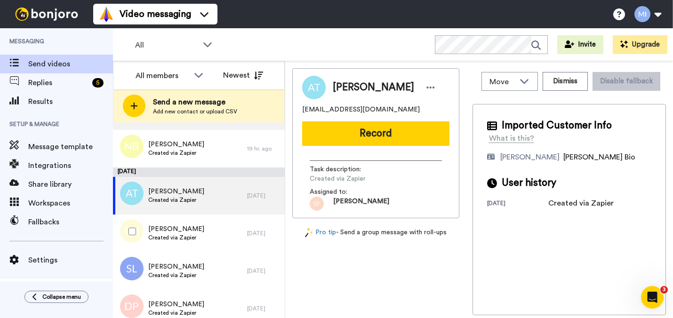
click at [187, 247] on div "[PERSON_NAME] Created via Zapier" at bounding box center [180, 234] width 134 height 38
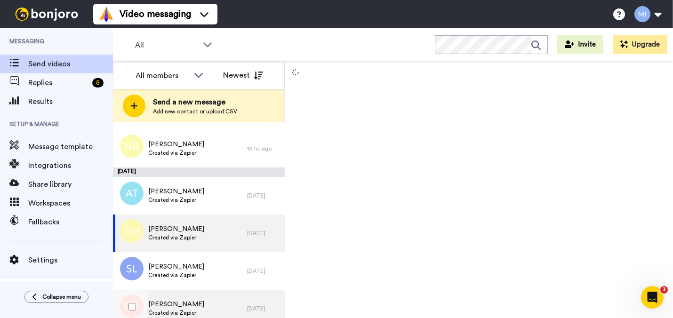
click at [155, 291] on div "[PERSON_NAME] Created via Zapier" at bounding box center [180, 309] width 134 height 38
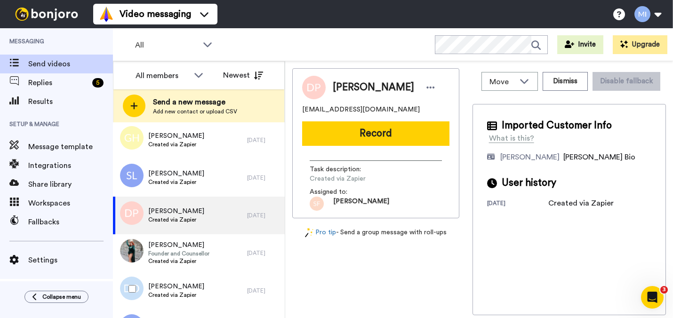
scroll to position [1009, 0]
click at [562, 83] on button "Dismiss" at bounding box center [565, 81] width 45 height 19
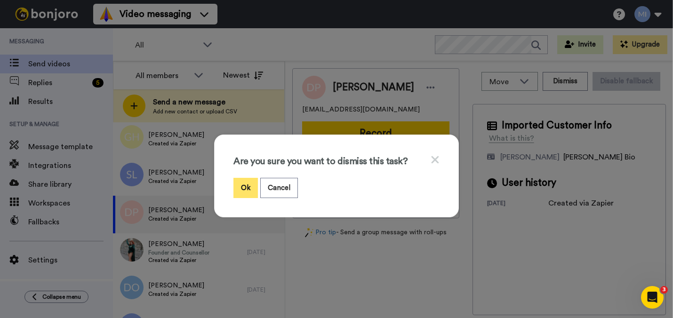
click at [245, 184] on button "Ok" at bounding box center [245, 188] width 24 height 20
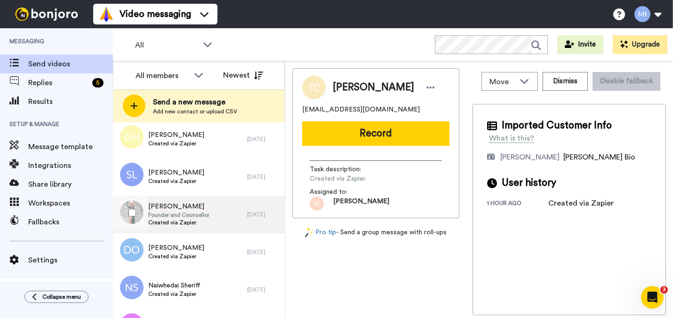
click at [208, 220] on span "Created via Zapier" at bounding box center [178, 223] width 61 height 8
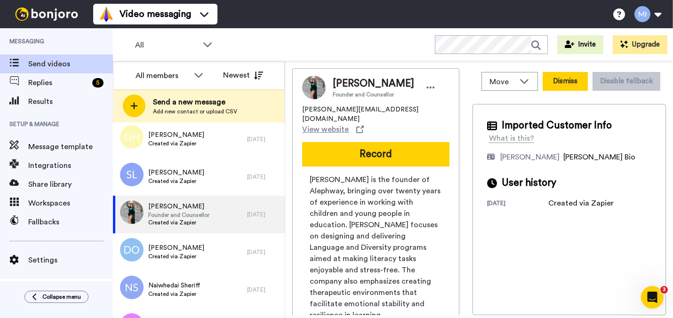
click at [566, 78] on button "Dismiss" at bounding box center [565, 81] width 45 height 19
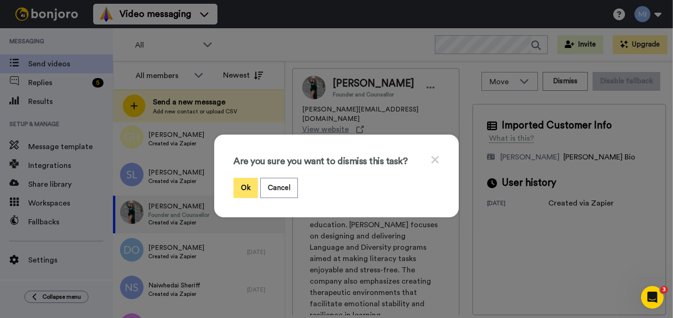
click at [253, 188] on button "Ok" at bounding box center [245, 188] width 24 height 20
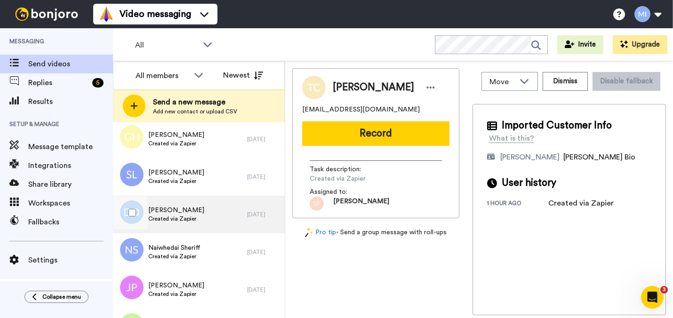
click at [217, 225] on div "Debbie Owen Created via Zapier" at bounding box center [180, 215] width 134 height 38
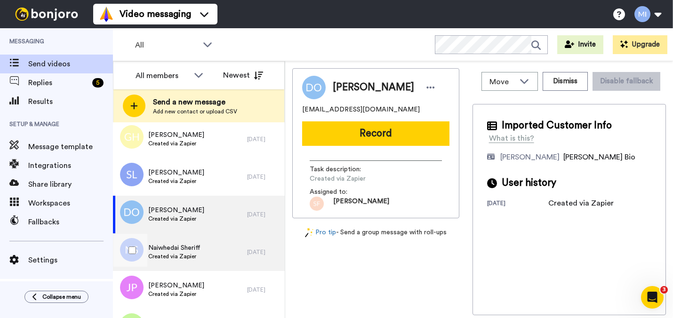
click at [207, 250] on div "Naiwhedai Sheriff Created via Zapier" at bounding box center [180, 252] width 134 height 38
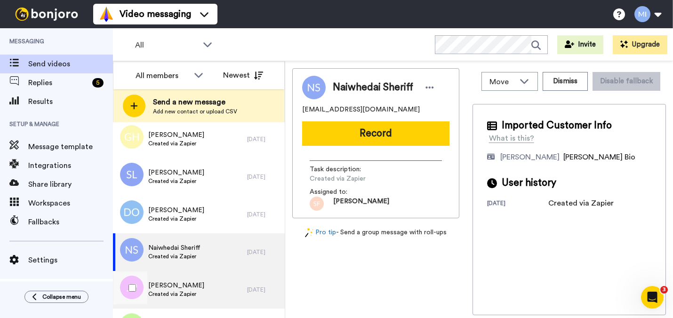
click at [192, 283] on span "[PERSON_NAME]" at bounding box center [176, 285] width 56 height 9
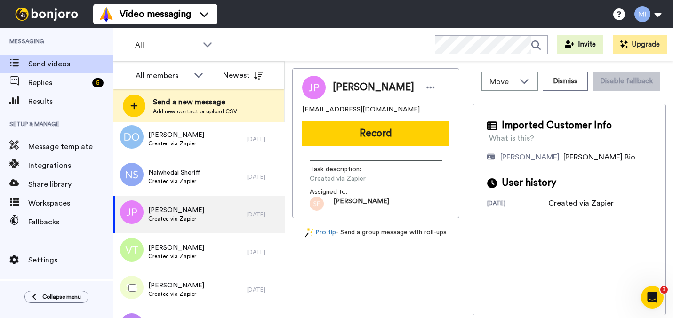
scroll to position [1103, 0]
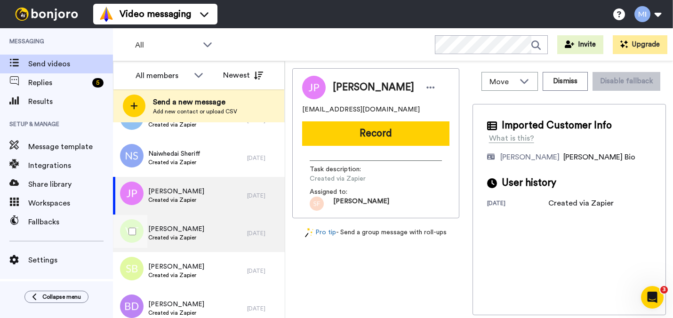
click at [206, 245] on div "Valerie Thompson Created via Zapier" at bounding box center [180, 234] width 134 height 38
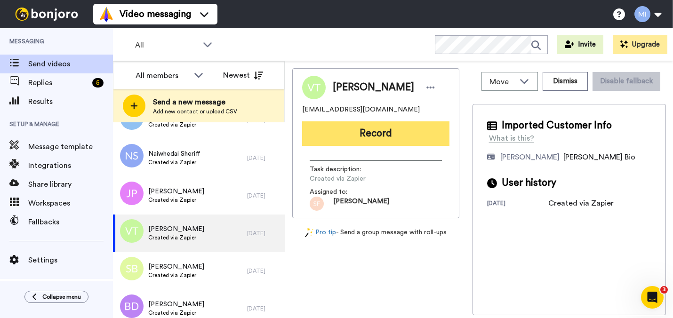
click at [390, 138] on button "Record" at bounding box center [375, 133] width 147 height 24
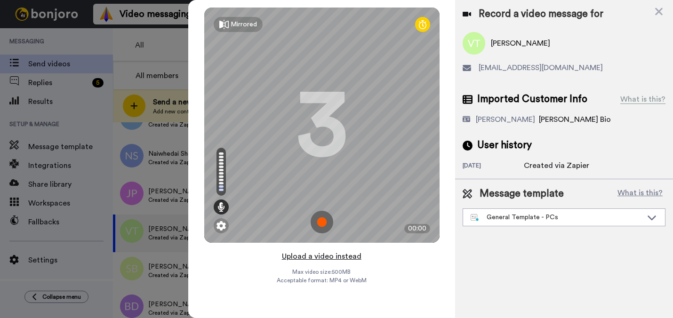
click at [329, 256] on button "Upload a video instead" at bounding box center [321, 256] width 85 height 12
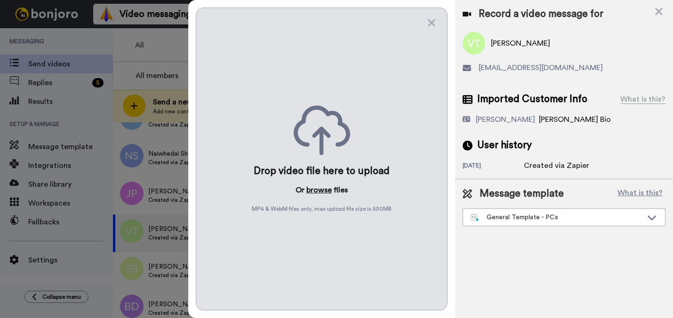
click at [327, 187] on button "browse" at bounding box center [318, 189] width 25 height 11
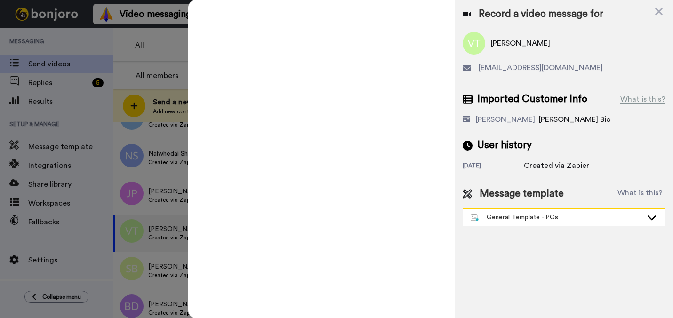
click at [522, 219] on div "General Template - PCs" at bounding box center [557, 217] width 172 height 9
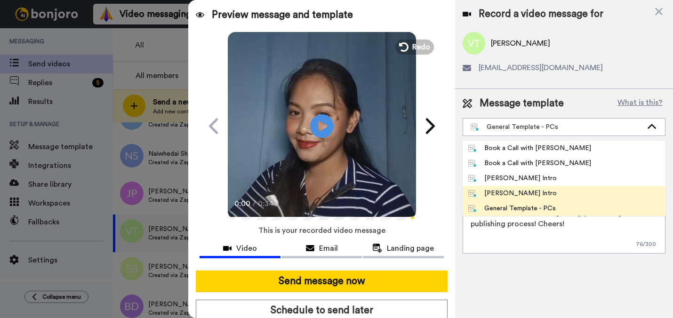
click at [509, 184] on li "[PERSON_NAME] Intro" at bounding box center [564, 178] width 203 height 15
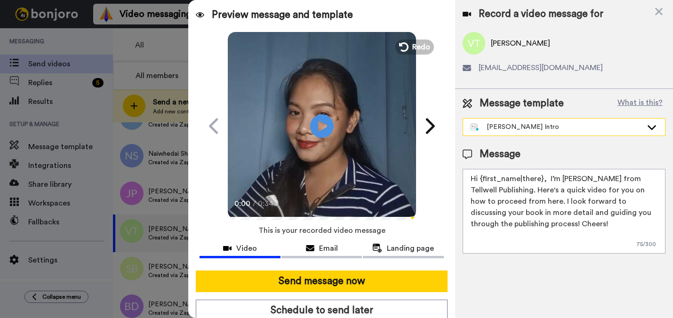
click at [537, 120] on div "[PERSON_NAME] Intro" at bounding box center [564, 127] width 202 height 17
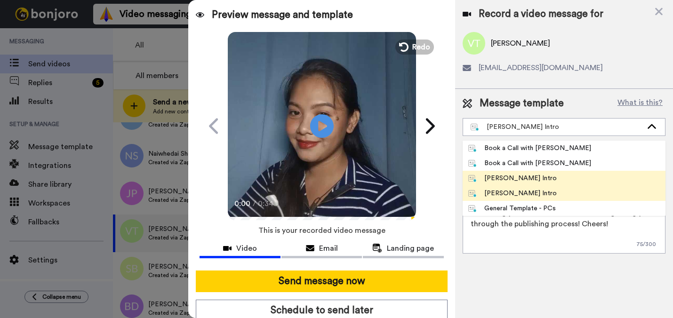
click at [516, 191] on div "[PERSON_NAME] Intro" at bounding box center [512, 193] width 89 height 9
type textarea "Hi {first_name|there}, I’m [PERSON_NAME] from Tellwell Publishing. Here's a qui…"
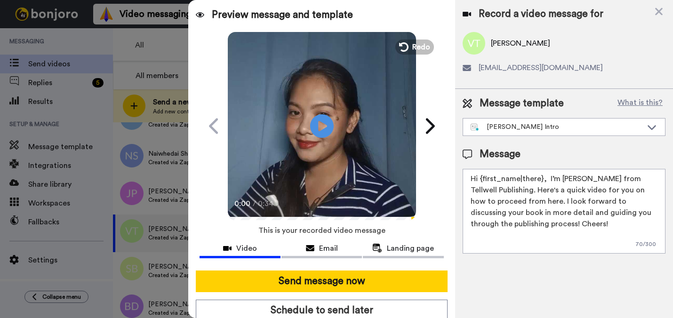
click at [406, 296] on div "Send message now Schedule to send later Use optimised sending" at bounding box center [321, 307] width 266 height 88
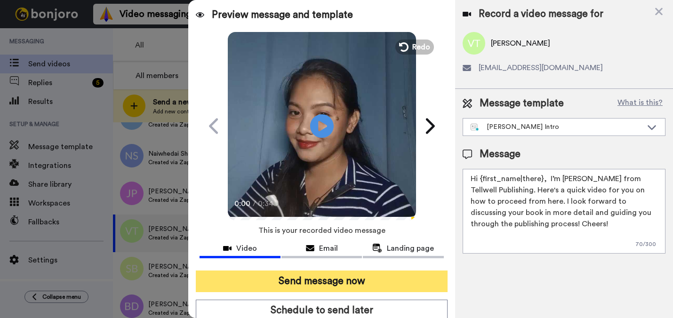
click at [406, 282] on button "Send message now" at bounding box center [321, 282] width 251 height 22
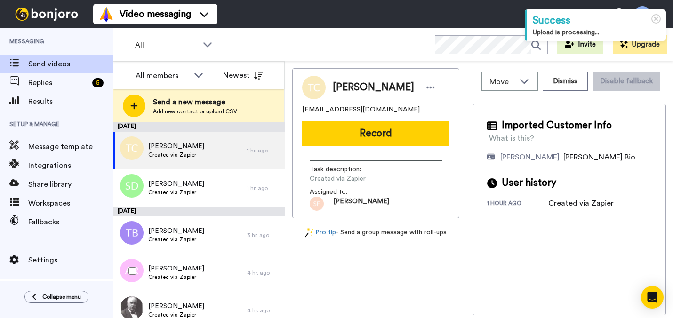
click at [181, 265] on span "[PERSON_NAME]" at bounding box center [176, 268] width 56 height 9
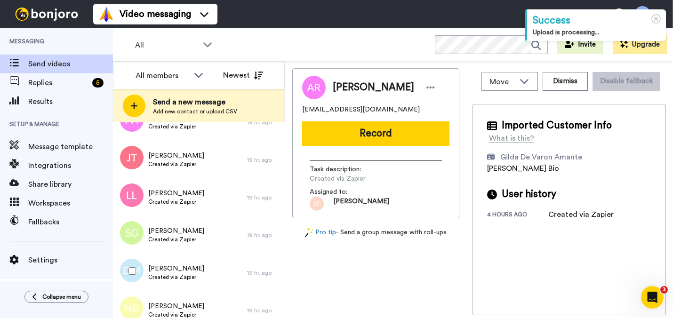
scroll to position [772, 0]
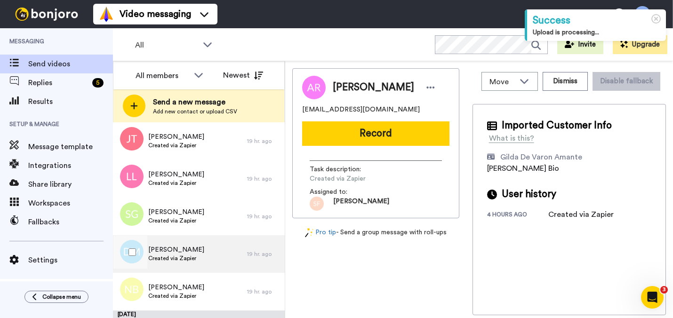
click at [180, 265] on div "Dwight Marshall Created via Zapier" at bounding box center [180, 254] width 134 height 38
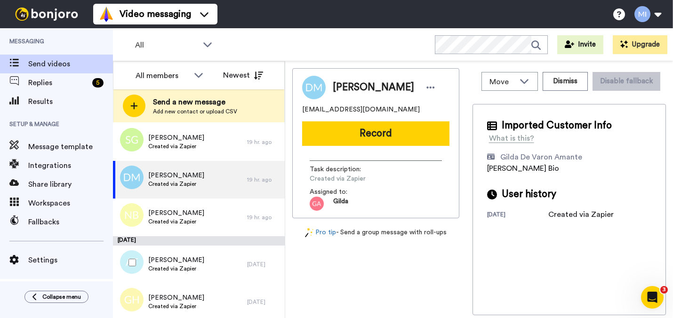
scroll to position [847, 0]
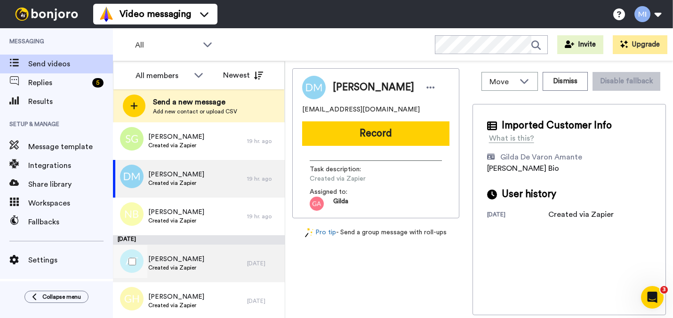
click at [180, 265] on span "Created via Zapier" at bounding box center [176, 268] width 56 height 8
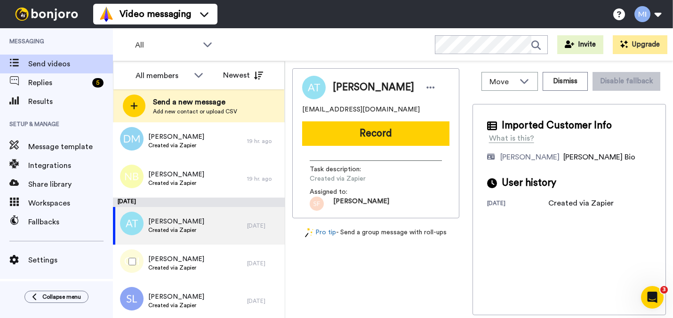
scroll to position [904, 0]
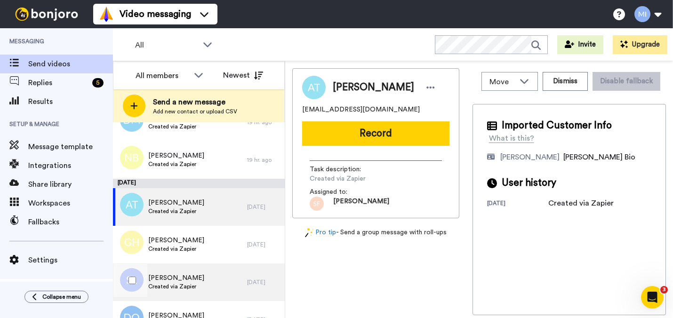
click at [177, 265] on div "Sydney Lim Created via Zapier" at bounding box center [180, 283] width 134 height 38
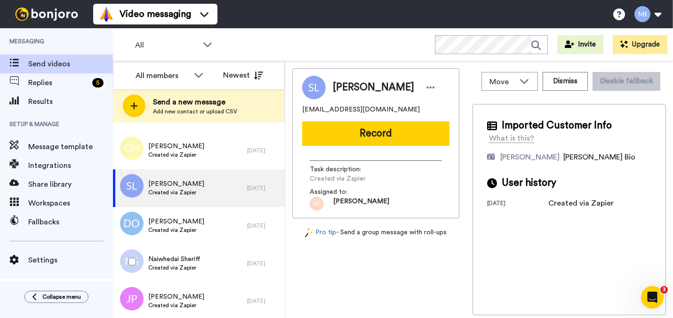
scroll to position [1017, 0]
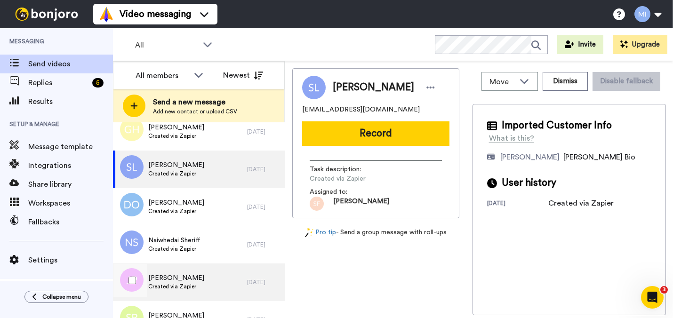
click at [155, 281] on span "[PERSON_NAME]" at bounding box center [176, 277] width 56 height 9
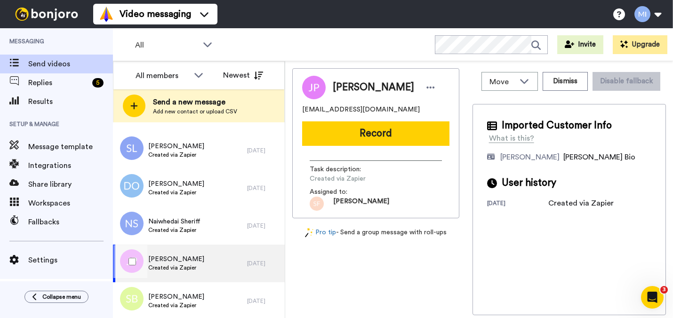
scroll to position [1054, 0]
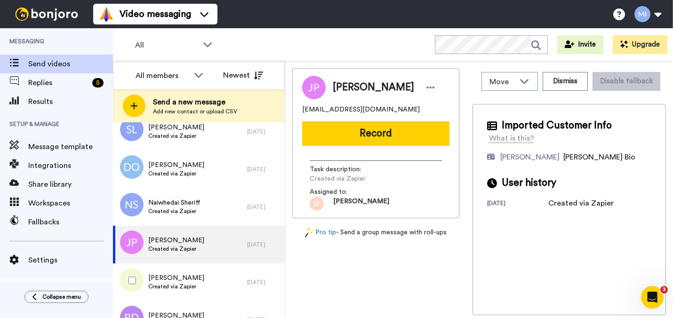
click at [155, 281] on span "[PERSON_NAME]" at bounding box center [176, 277] width 56 height 9
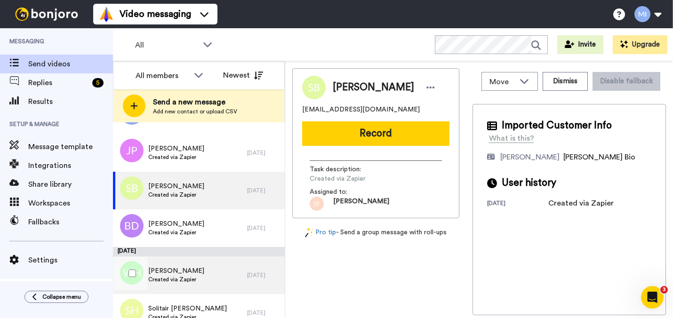
scroll to position [1148, 0]
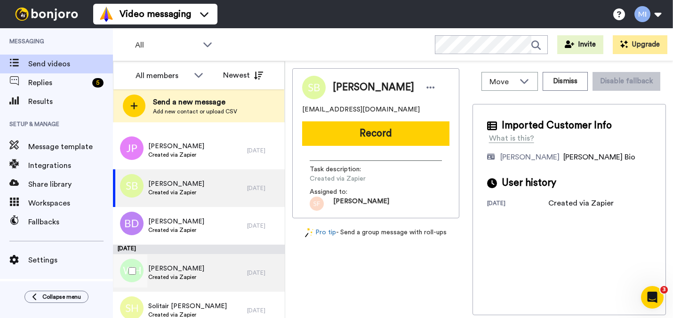
click at [154, 279] on span "Created via Zapier" at bounding box center [176, 277] width 56 height 8
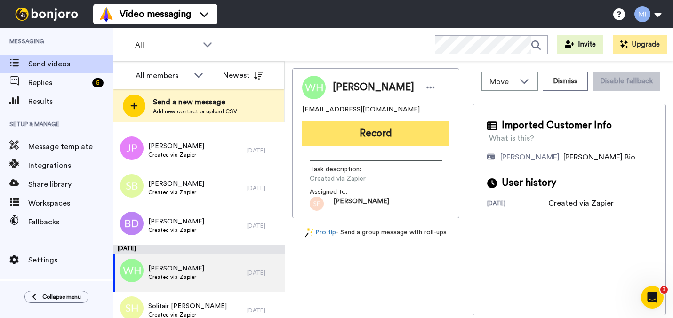
click at [390, 132] on button "Record" at bounding box center [375, 133] width 147 height 24
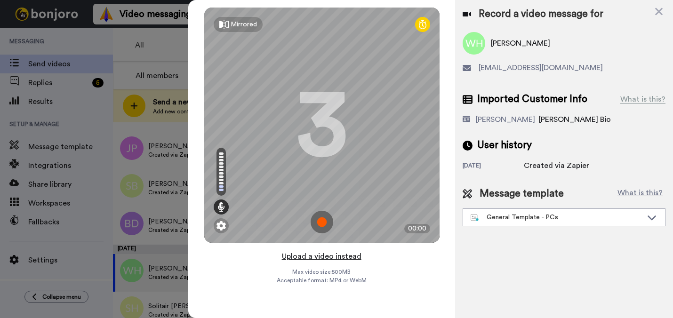
click at [314, 254] on button "Upload a video instead" at bounding box center [321, 256] width 85 height 12
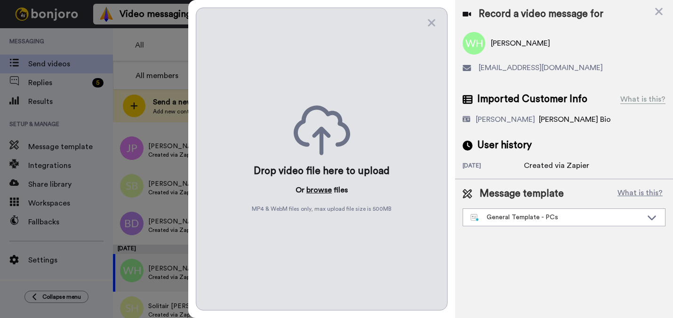
click at [326, 190] on button "browse" at bounding box center [318, 189] width 25 height 11
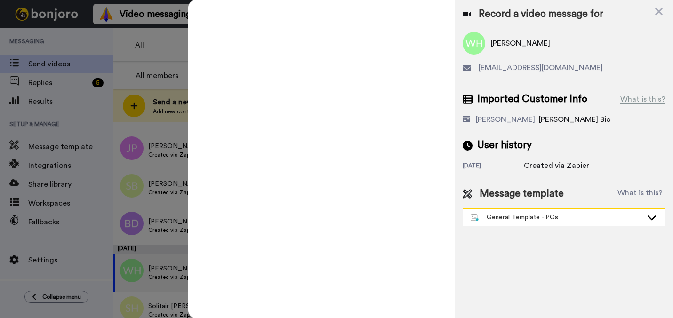
click at [505, 220] on div "General Template - PCs" at bounding box center [557, 217] width 172 height 9
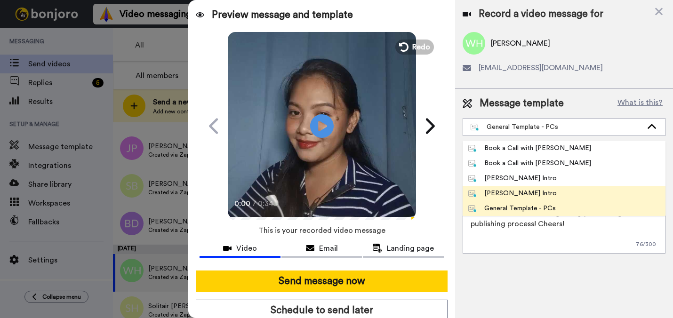
click at [502, 192] on div "Marjorie Bonjoro Intro" at bounding box center [512, 193] width 89 height 9
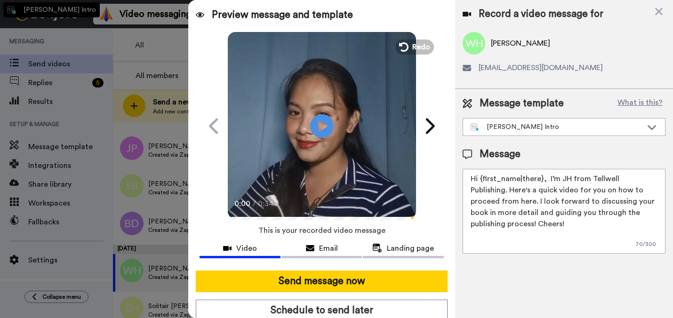
type textarea "Hi {first_name|there}, I’m Marjorie from Tellwell Publishing. Here's a quick vi…"
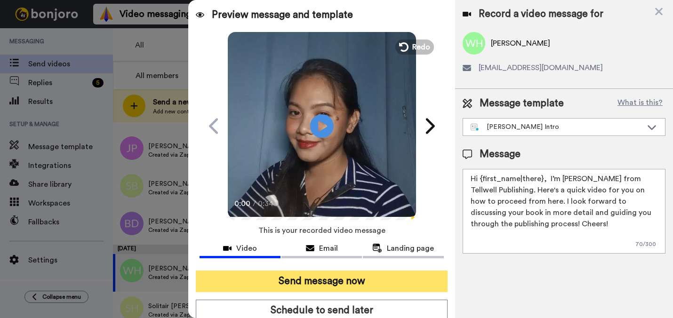
click at [417, 284] on button "Send message now" at bounding box center [321, 282] width 251 height 22
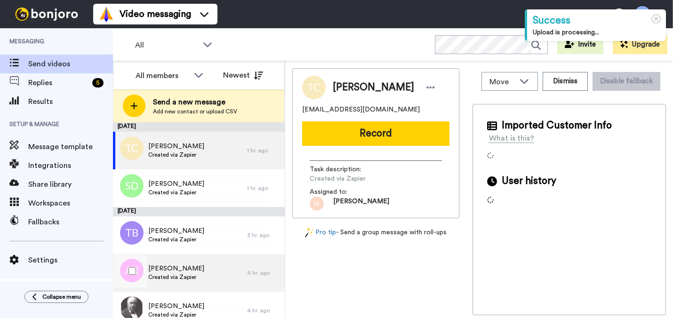
click at [170, 265] on span "[PERSON_NAME]" at bounding box center [176, 268] width 56 height 9
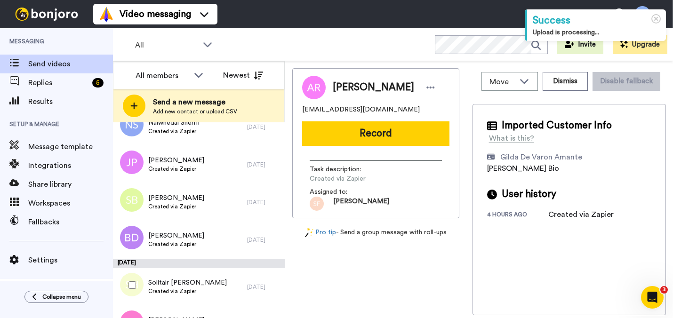
scroll to position [1160, 0]
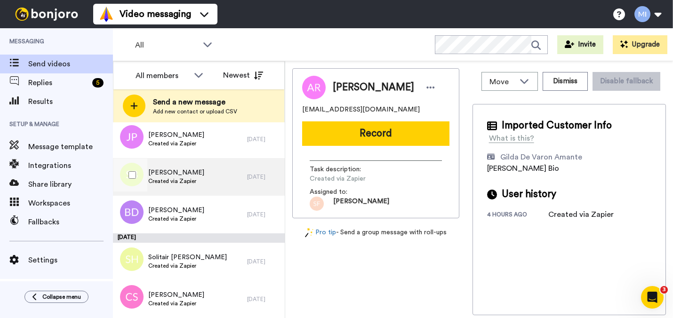
click at [206, 164] on div "[PERSON_NAME] Created via Zapier" at bounding box center [180, 177] width 134 height 38
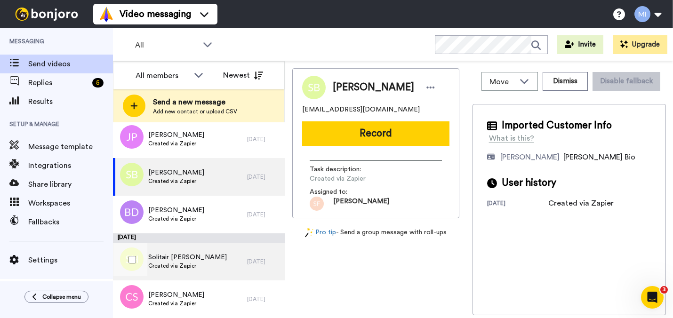
click at [175, 276] on div "Solitair [PERSON_NAME] Created via Zapier" at bounding box center [180, 262] width 134 height 38
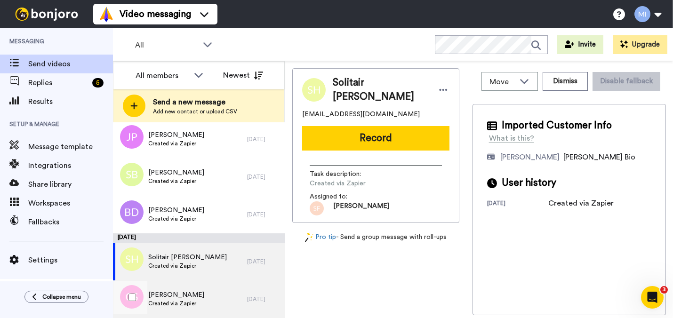
click at [174, 296] on span "[PERSON_NAME]" at bounding box center [176, 294] width 56 height 9
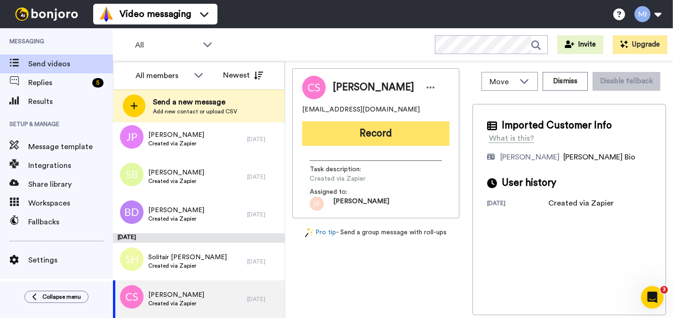
click at [409, 140] on button "Record" at bounding box center [375, 133] width 147 height 24
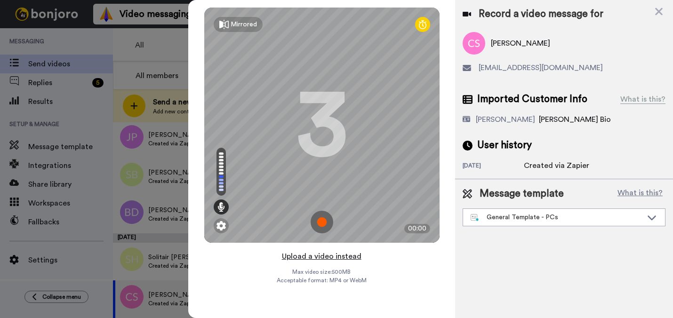
click at [327, 257] on button "Upload a video instead" at bounding box center [321, 256] width 85 height 12
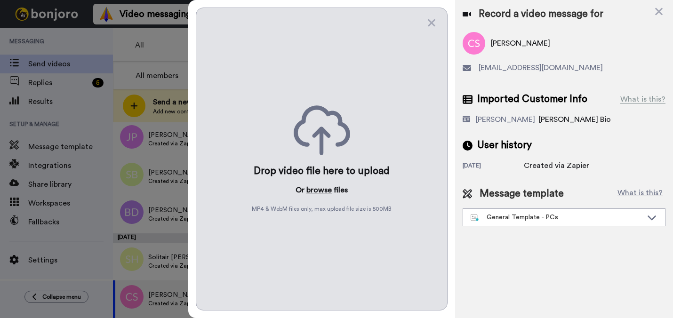
click at [324, 192] on button "browse" at bounding box center [318, 189] width 25 height 11
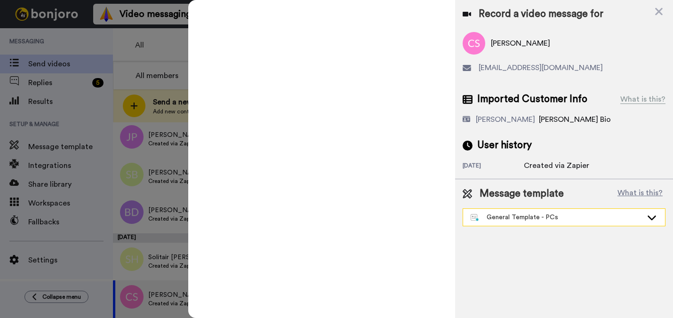
click at [530, 222] on div "General Template - PCs" at bounding box center [557, 217] width 172 height 9
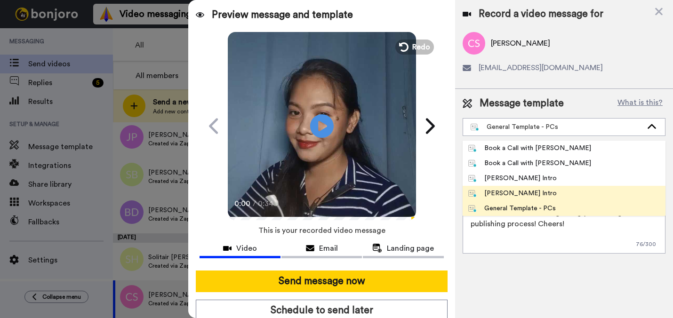
click at [516, 193] on div "[PERSON_NAME] Intro" at bounding box center [512, 193] width 89 height 9
type textarea "Hi {first_name|there}, I’m [PERSON_NAME] from Tellwell Publishing. Here's a qui…"
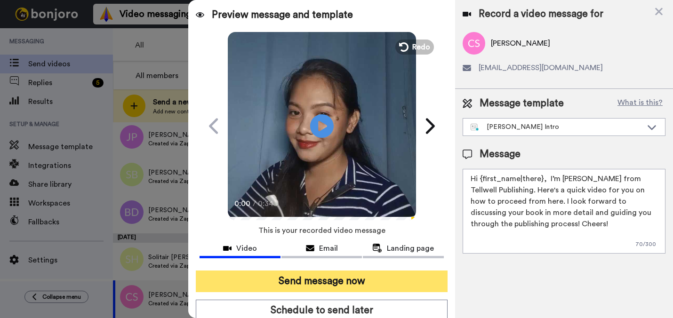
click at [396, 280] on button "Send message now" at bounding box center [321, 282] width 251 height 22
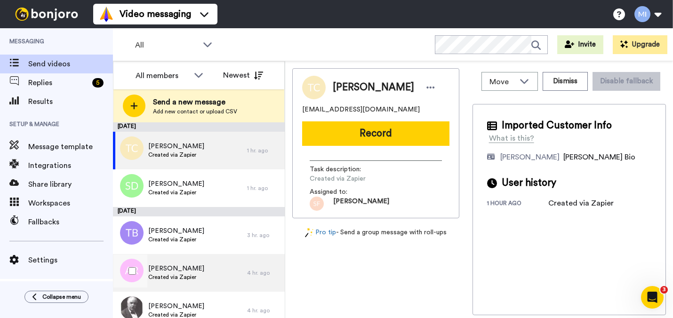
click at [190, 257] on div "Andrea Russell Cooke Created via Zapier" at bounding box center [180, 273] width 134 height 38
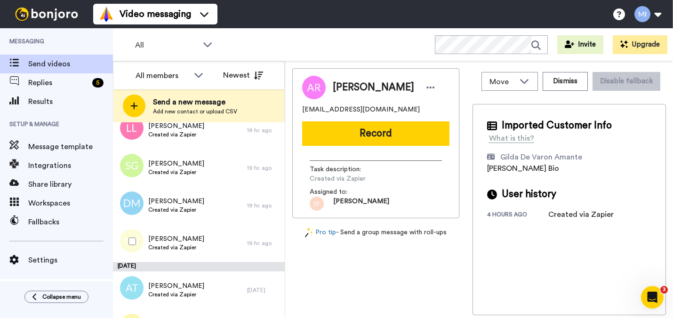
scroll to position [821, 0]
click at [190, 257] on div "Nicole Brooks Created via Zapier" at bounding box center [180, 243] width 134 height 38
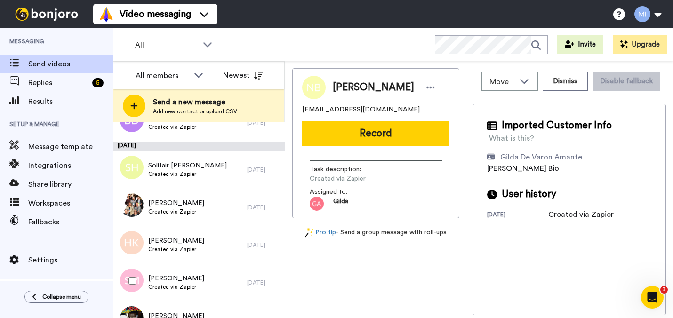
scroll to position [1291, 0]
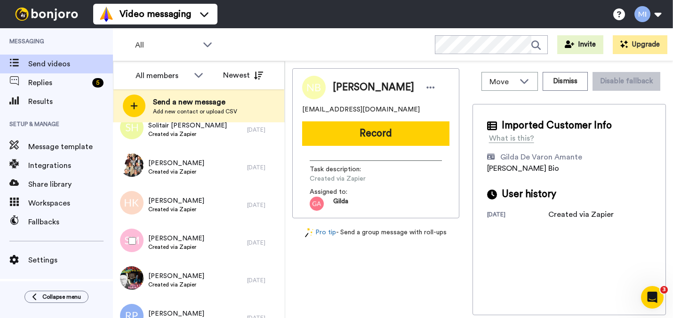
click at [190, 257] on div "[PERSON_NAME] Created via Zapier" at bounding box center [180, 243] width 134 height 38
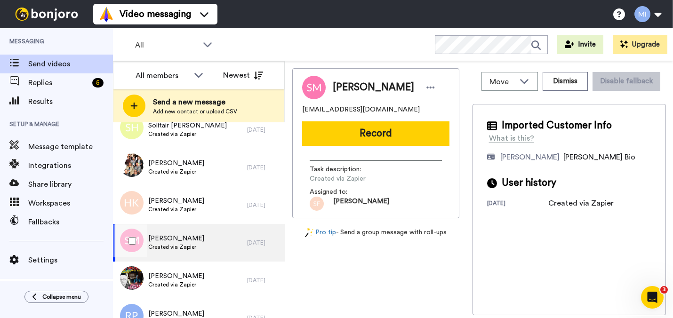
scroll to position [1273, 0]
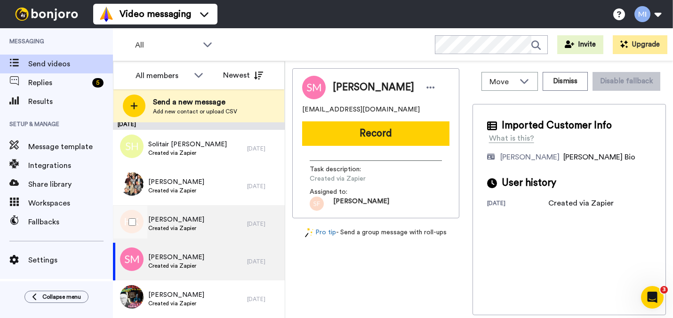
click at [201, 233] on div "Heidi Kure Created via Zapier" at bounding box center [180, 224] width 134 height 38
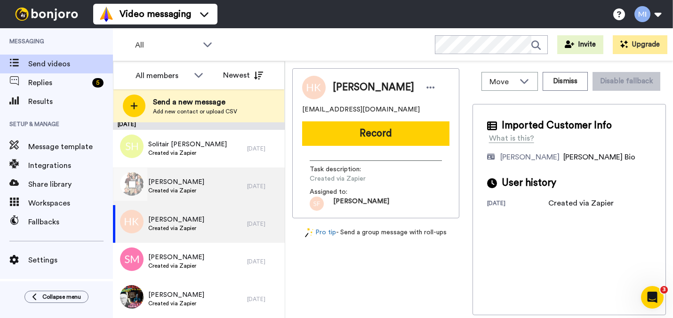
click at [214, 199] on div "Taryn Rattliff Created via Zapier" at bounding box center [180, 187] width 134 height 38
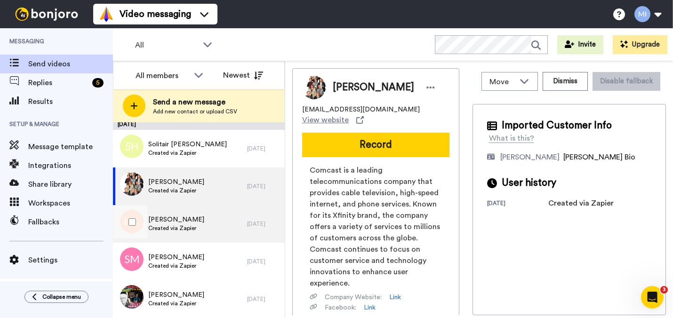
click at [188, 208] on div "Heidi Kure Created via Zapier" at bounding box center [180, 224] width 134 height 38
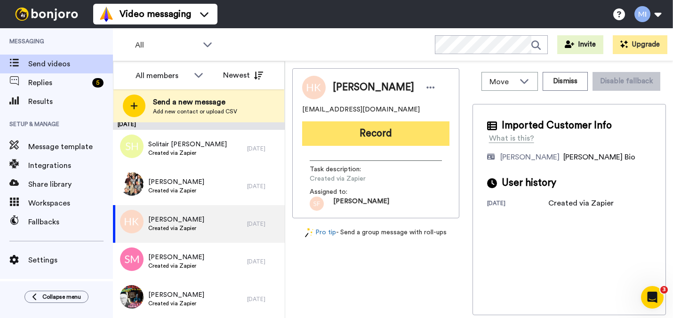
click at [354, 141] on button "Record" at bounding box center [375, 133] width 147 height 24
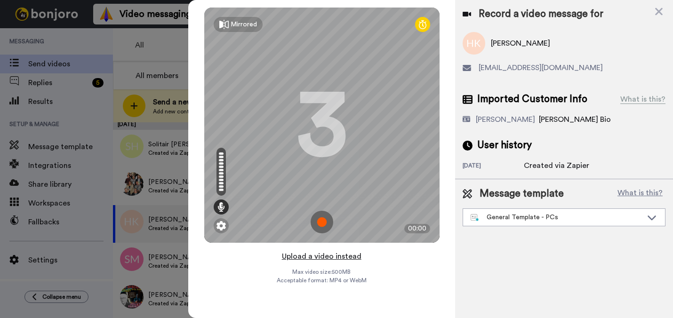
click at [317, 257] on button "Upload a video instead" at bounding box center [321, 256] width 85 height 12
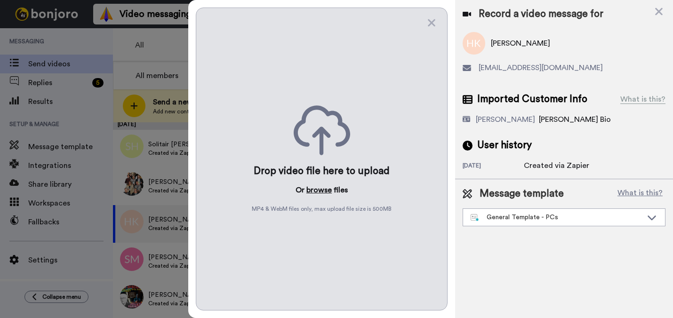
click at [320, 193] on button "browse" at bounding box center [318, 189] width 25 height 11
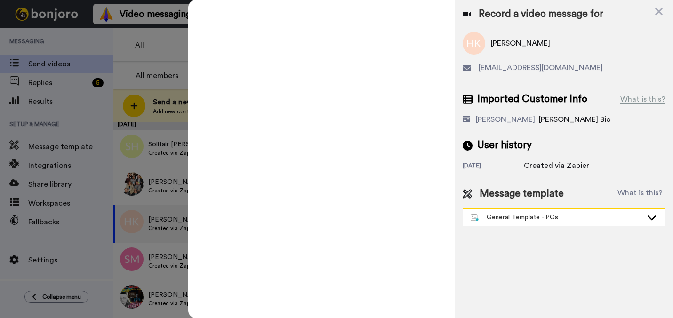
click at [503, 222] on div "General Template - PCs" at bounding box center [557, 217] width 172 height 9
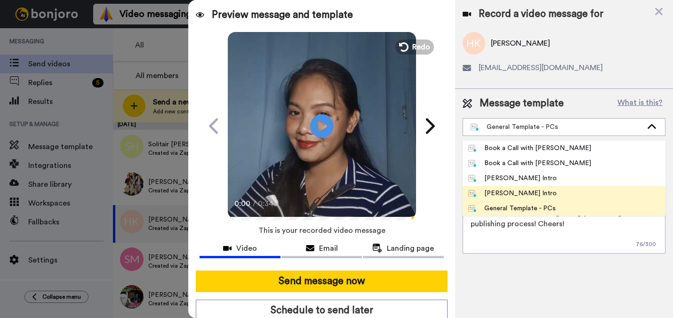
click at [500, 196] on div "Marjorie Bonjoro Intro" at bounding box center [512, 193] width 89 height 9
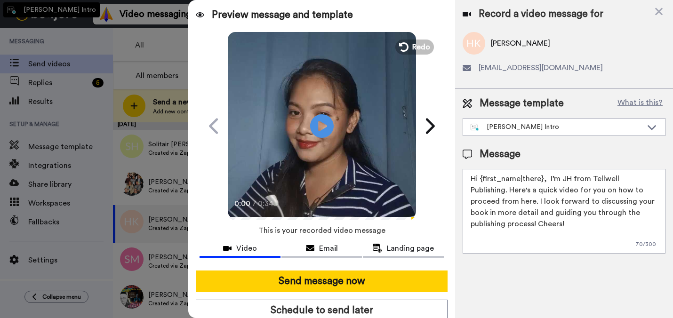
type textarea "Hi {first_name|there}, I’m Marjorie from Tellwell Publishing. Here's a quick vi…"
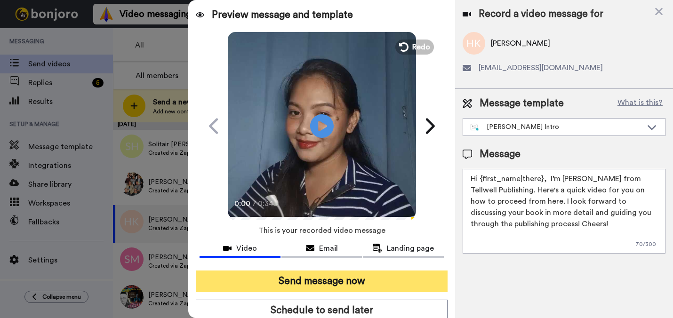
click at [402, 288] on button "Send message now" at bounding box center [321, 282] width 251 height 22
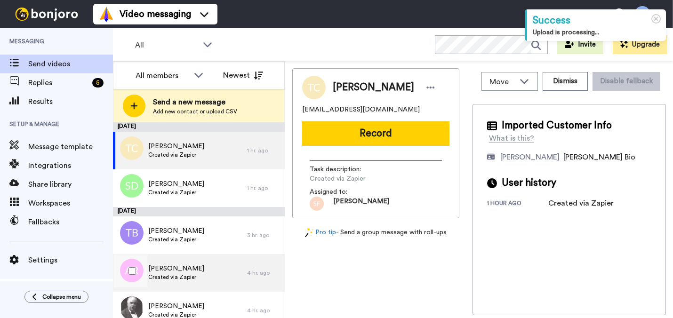
click at [165, 264] on span "[PERSON_NAME]" at bounding box center [176, 268] width 56 height 9
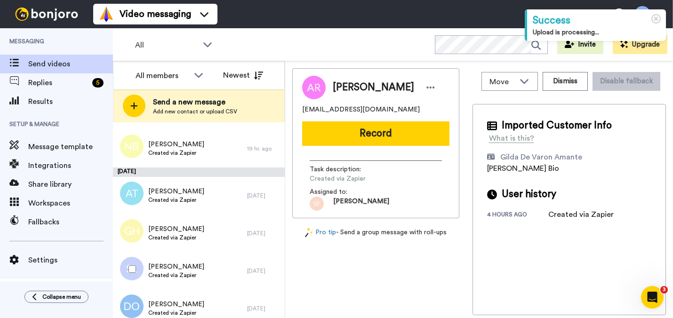
scroll to position [934, 0]
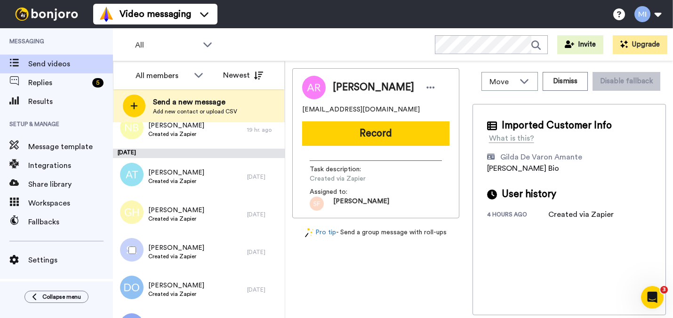
click at [165, 257] on span "Created via Zapier" at bounding box center [176, 257] width 56 height 8
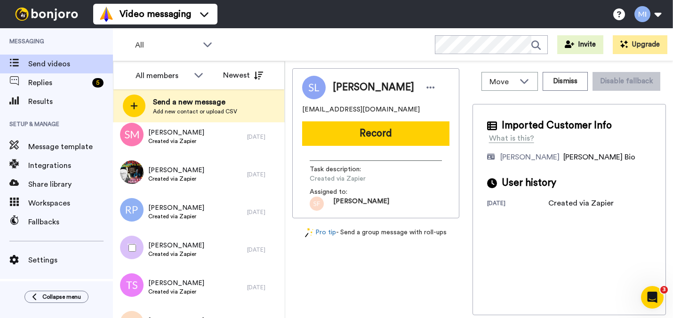
scroll to position [1386, 0]
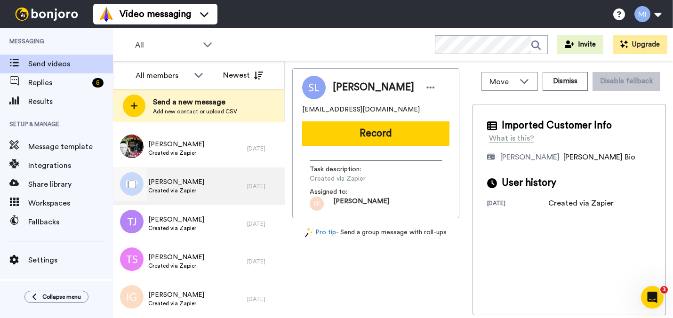
click at [197, 190] on div "[PERSON_NAME] Created via Zapier" at bounding box center [180, 187] width 134 height 38
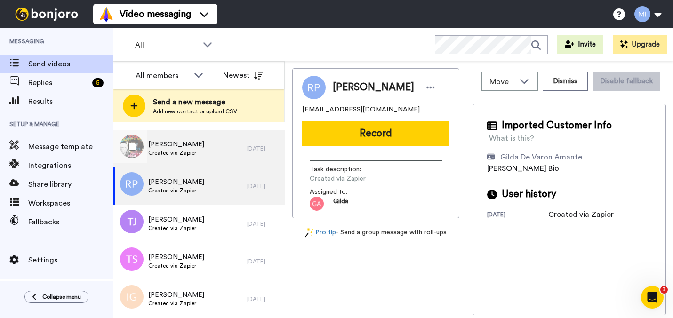
click at [197, 163] on div "[PERSON_NAME] Created via Zapier" at bounding box center [180, 149] width 134 height 38
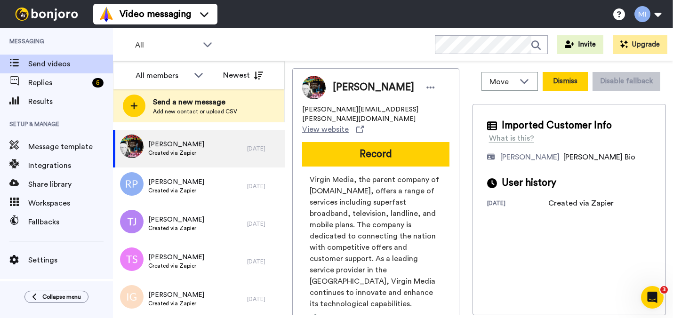
click at [561, 83] on button "Dismiss" at bounding box center [565, 81] width 45 height 19
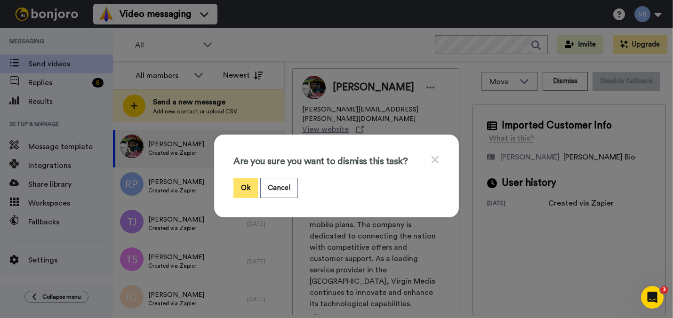
click at [251, 181] on button "Ok" at bounding box center [245, 188] width 24 height 20
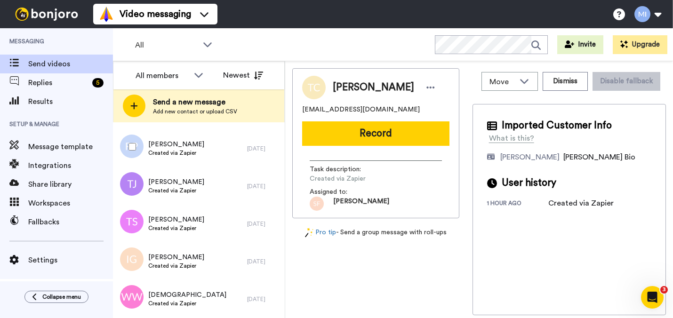
click at [230, 143] on div "[PERSON_NAME] Created via Zapier" at bounding box center [180, 149] width 134 height 38
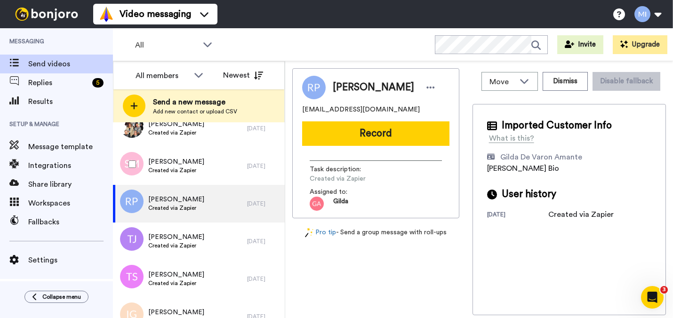
scroll to position [1329, 0]
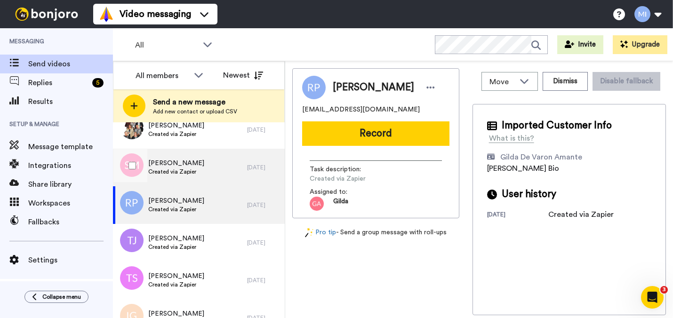
click at [206, 168] on div "[PERSON_NAME] Created via Zapier" at bounding box center [180, 168] width 134 height 38
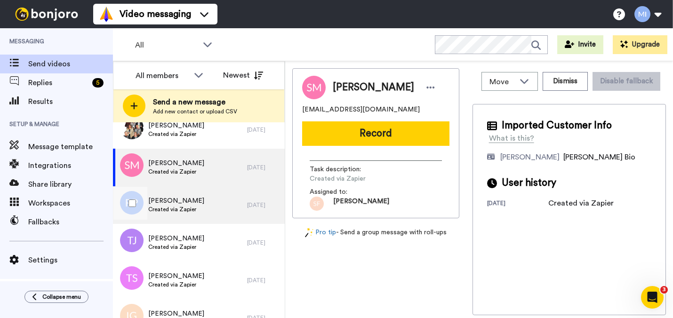
click at [188, 204] on span "[PERSON_NAME]" at bounding box center [176, 200] width 56 height 9
